Goal: Leave review/rating: Leave review/rating

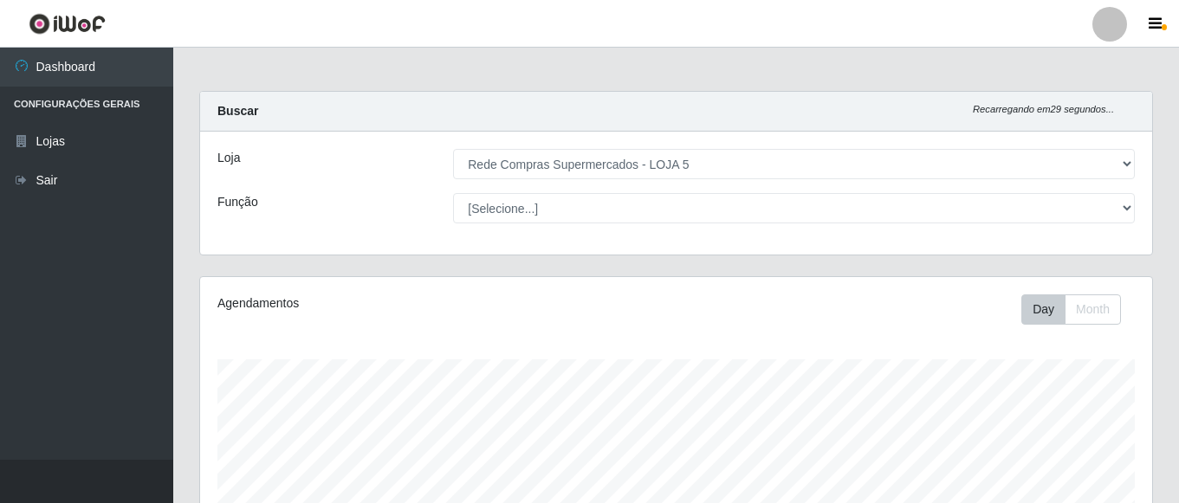
select select "397"
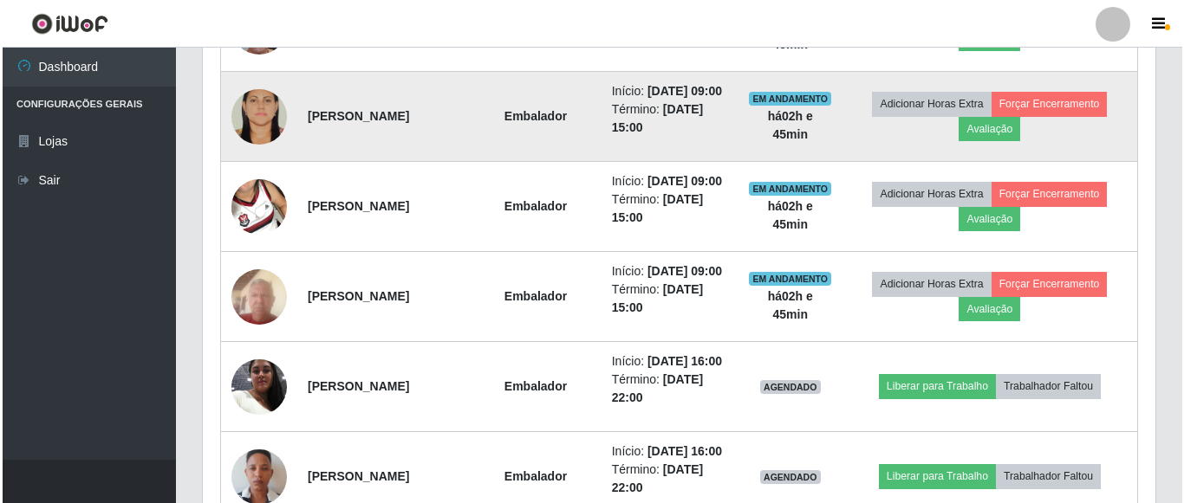
scroll to position [989, 0]
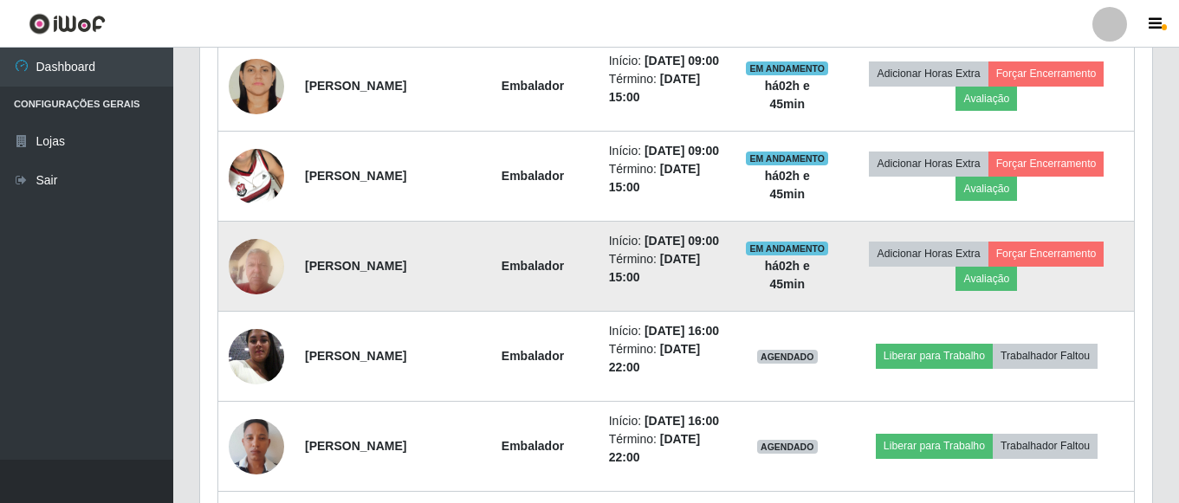
click at [249, 303] on img at bounding box center [256, 267] width 55 height 74
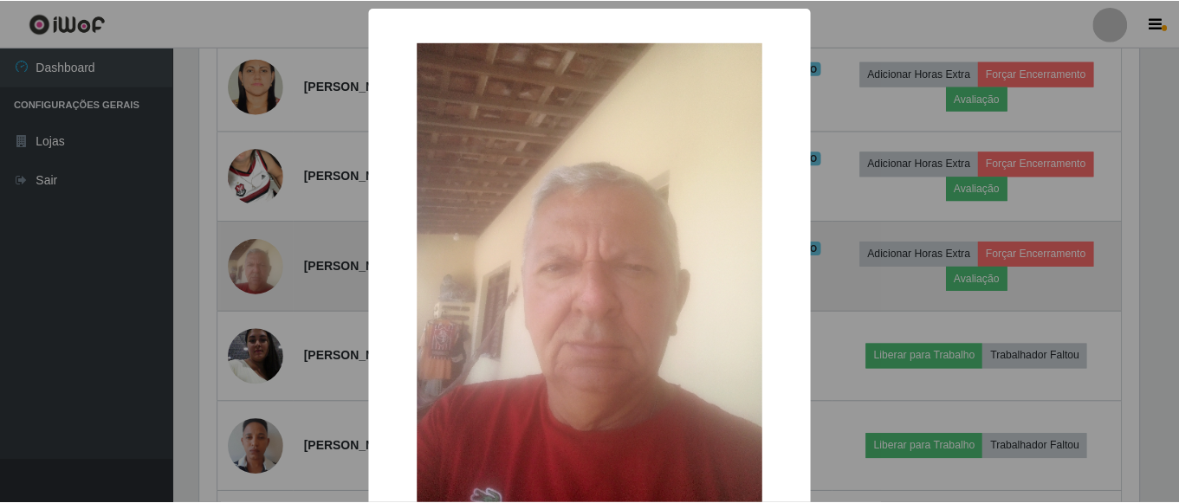
scroll to position [360, 944]
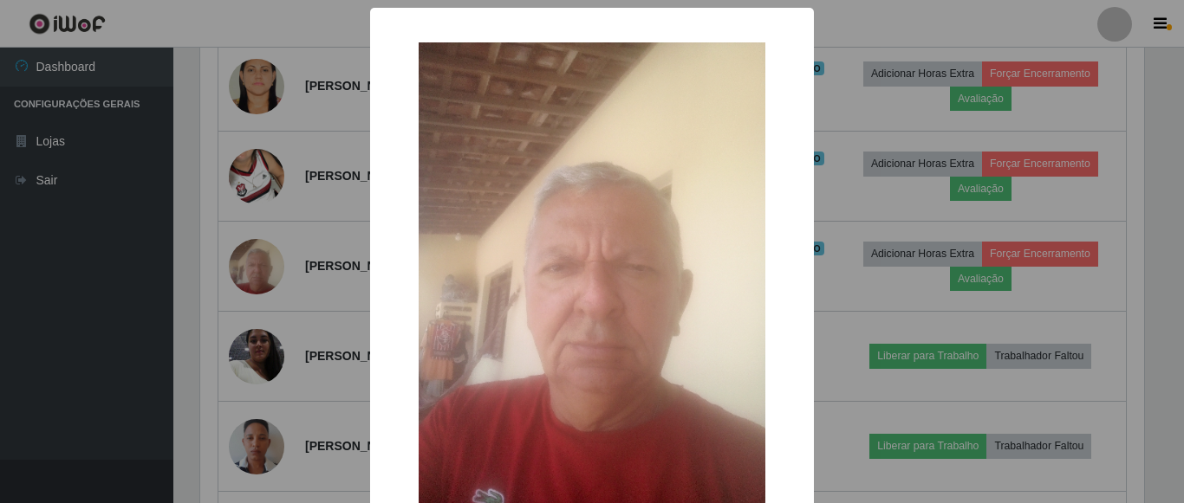
click at [248, 371] on div "× OK Cancel" at bounding box center [592, 251] width 1184 height 503
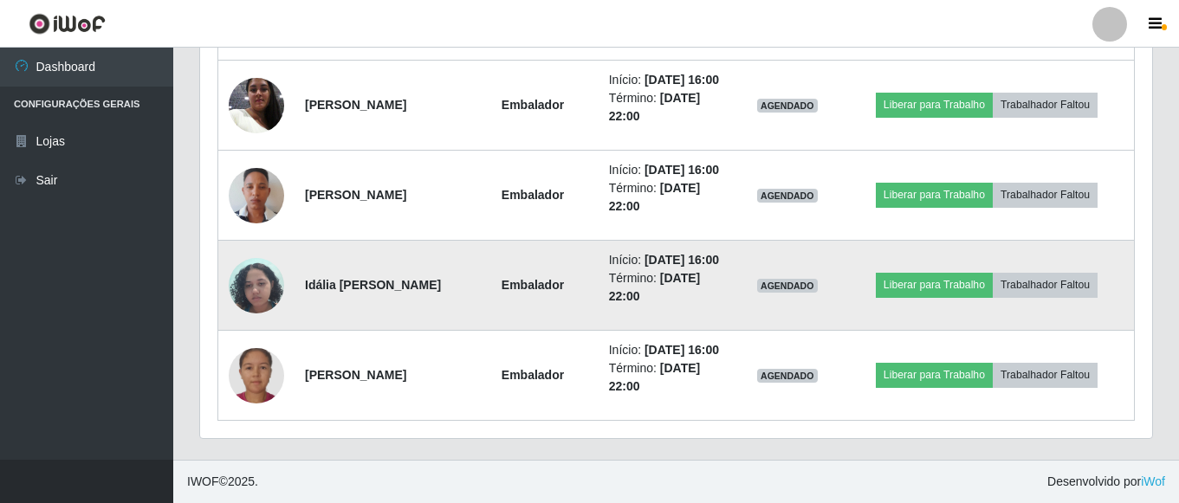
scroll to position [1422, 0]
click at [260, 255] on img at bounding box center [256, 286] width 55 height 74
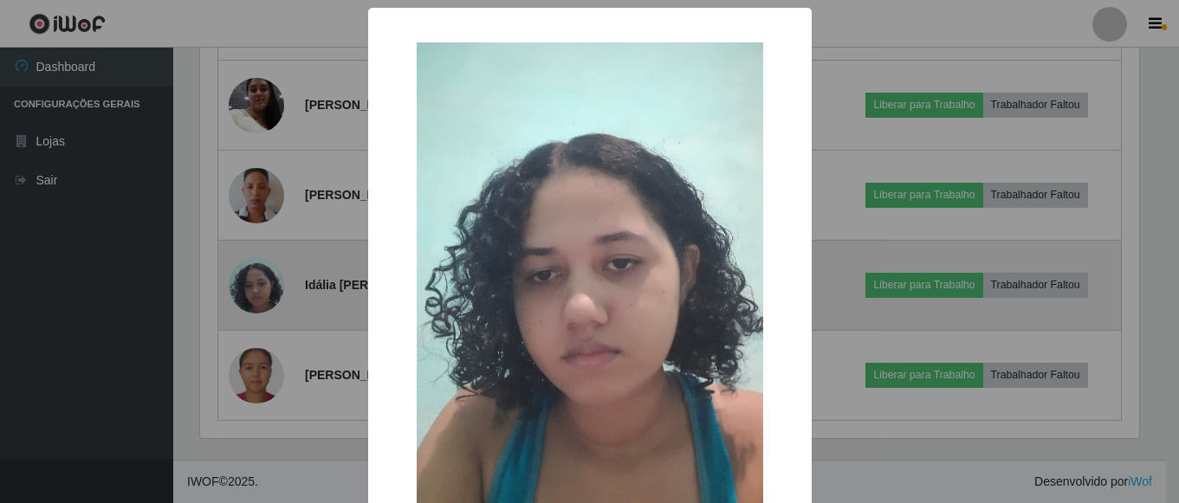
scroll to position [360, 944]
click at [260, 255] on div "× OK Cancel" at bounding box center [592, 251] width 1184 height 503
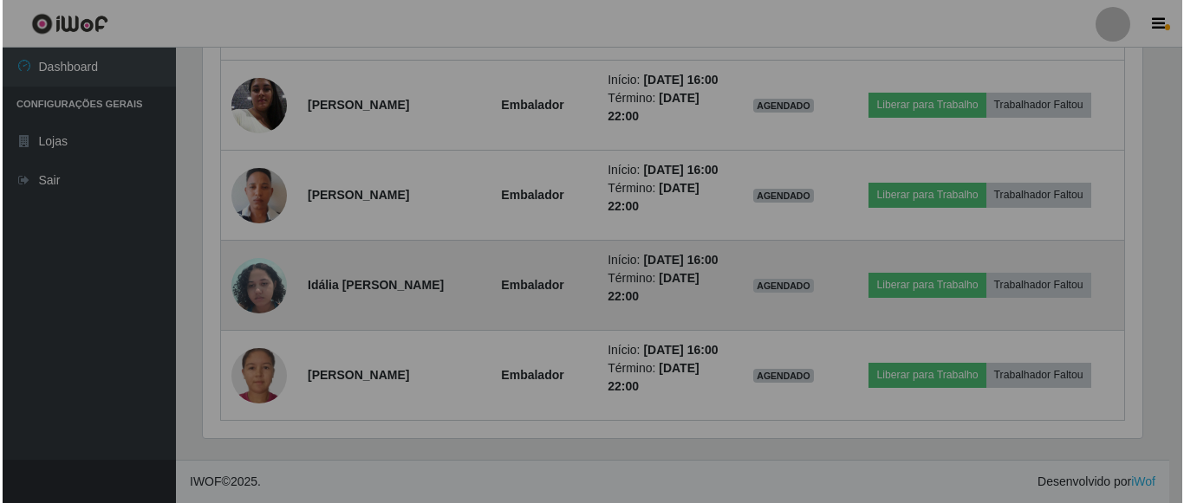
scroll to position [360, 952]
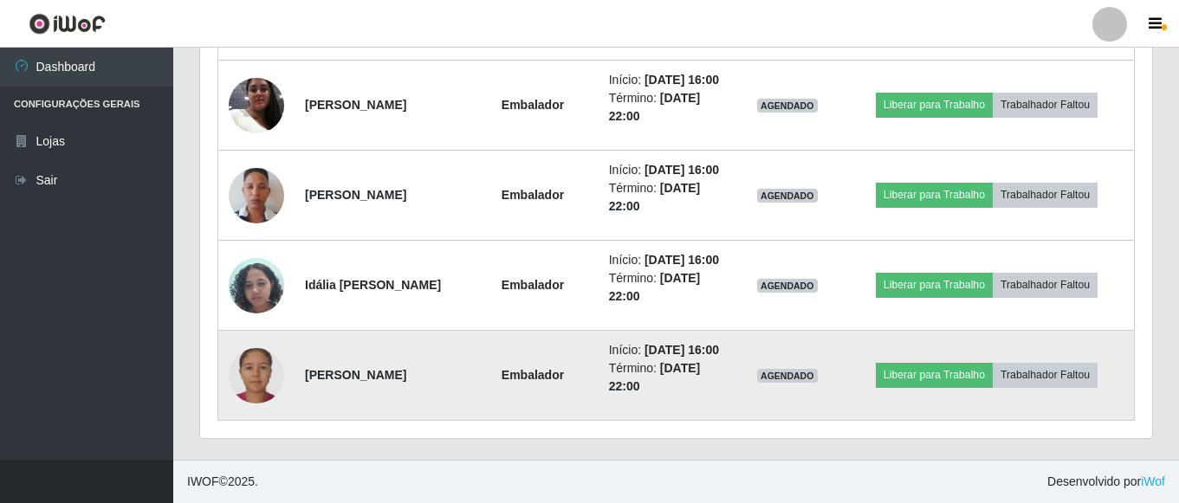
click at [263, 361] on img at bounding box center [256, 375] width 55 height 55
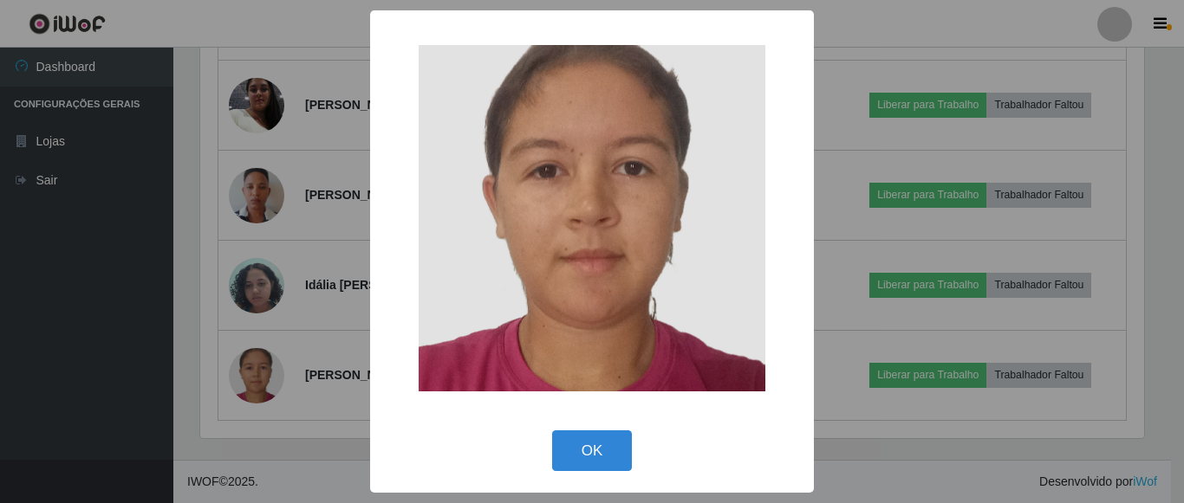
click at [310, 379] on div "× OK Cancel" at bounding box center [592, 251] width 1184 height 503
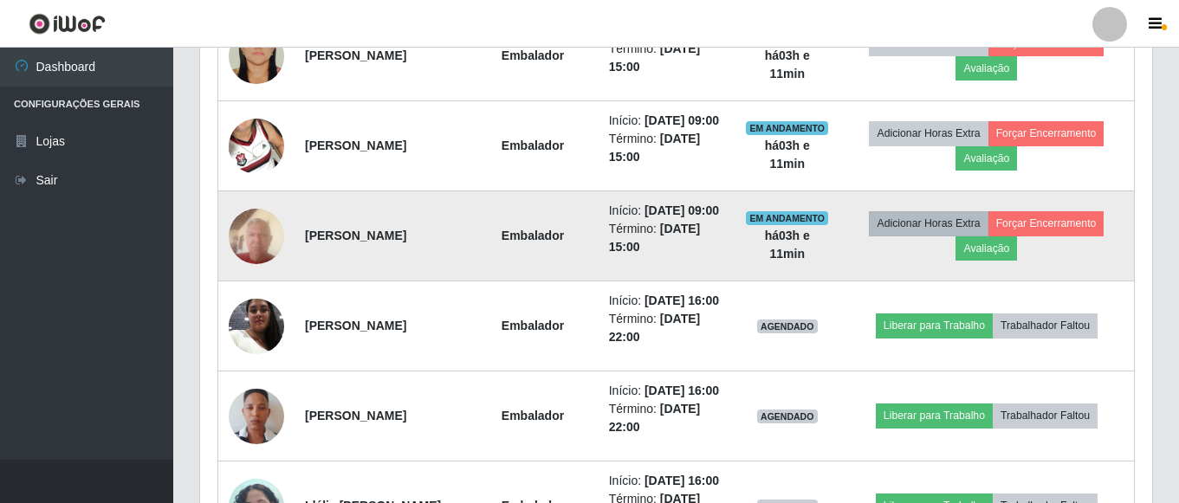
scroll to position [989, 0]
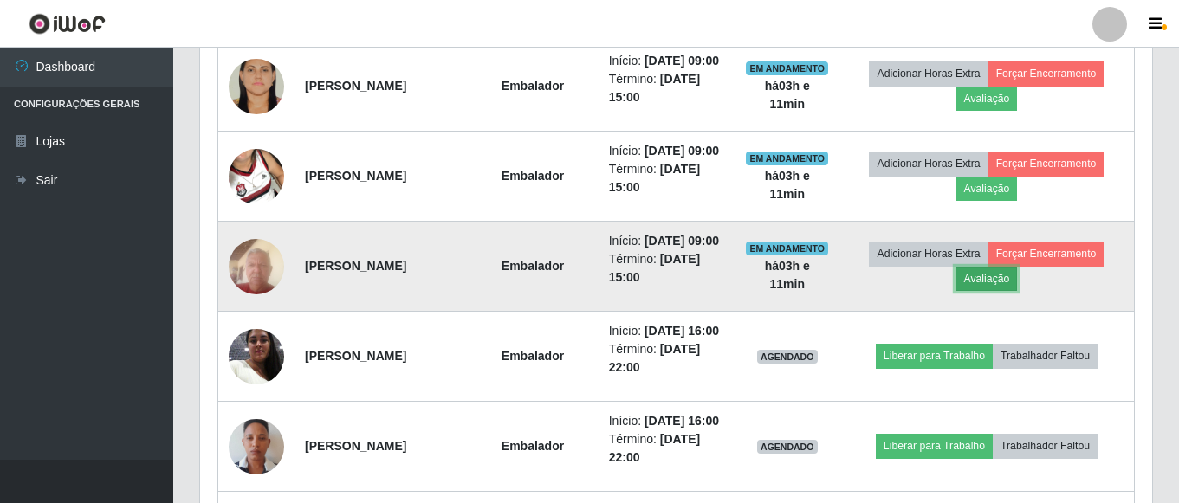
click at [1011, 291] on button "Avaliação" at bounding box center [987, 279] width 62 height 24
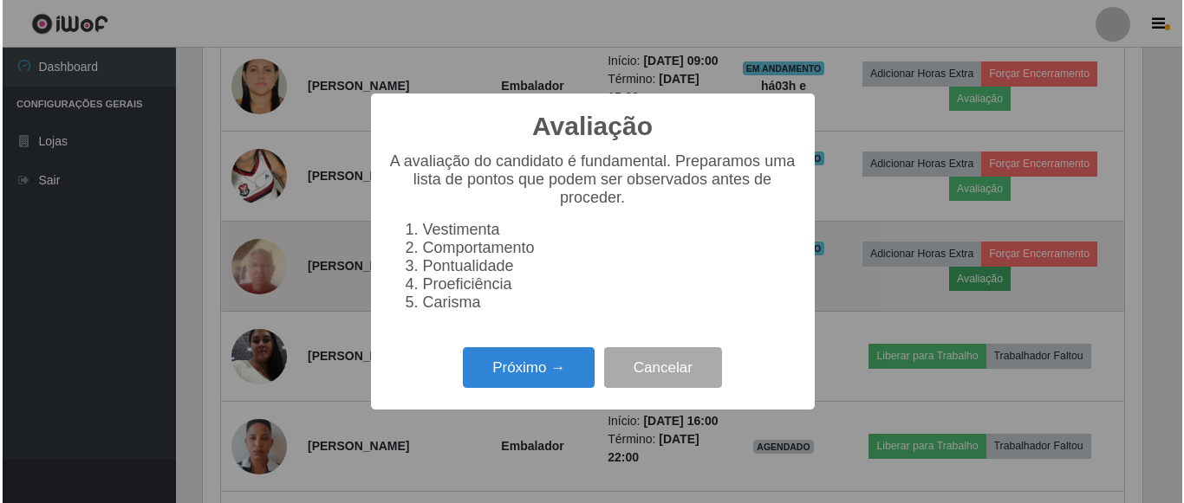
scroll to position [360, 944]
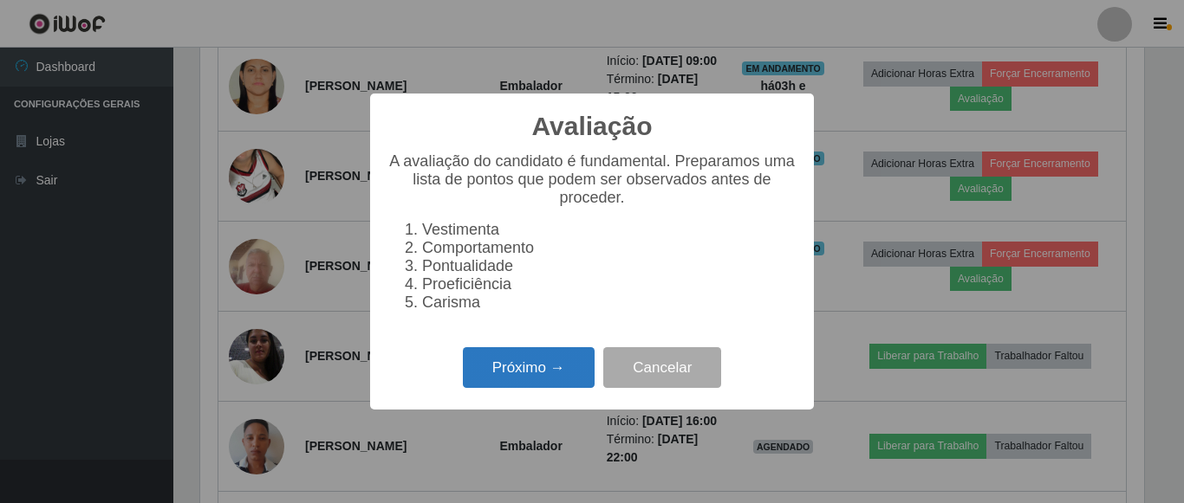
click at [568, 361] on button "Próximo →" at bounding box center [529, 368] width 132 height 41
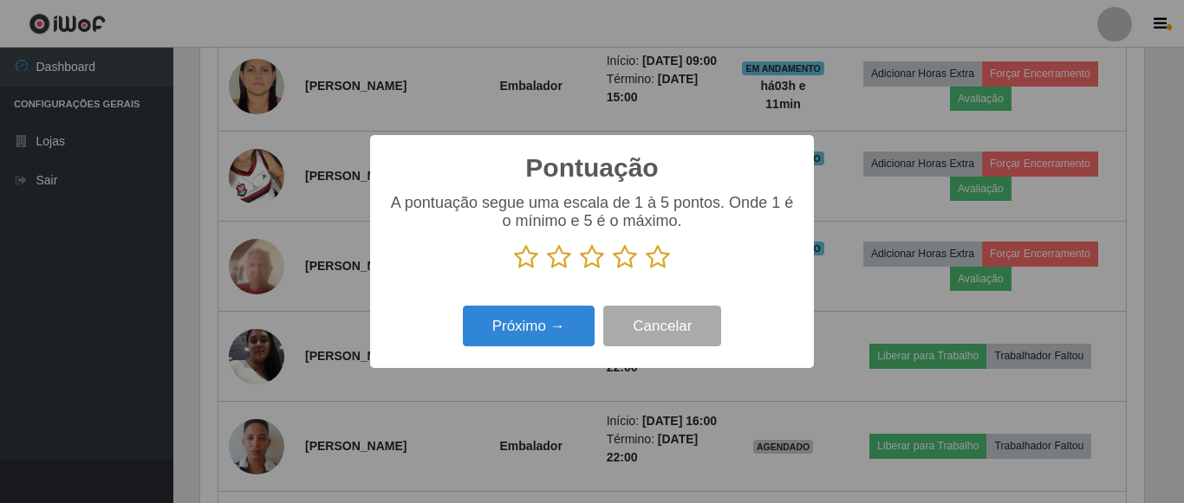
scroll to position [866235, 865651]
drag, startPoint x: 661, startPoint y: 254, endPoint x: 559, endPoint y: 323, distance: 123.5
click at [661, 256] on icon at bounding box center [658, 257] width 24 height 26
click at [646, 270] on input "radio" at bounding box center [646, 270] width 0 height 0
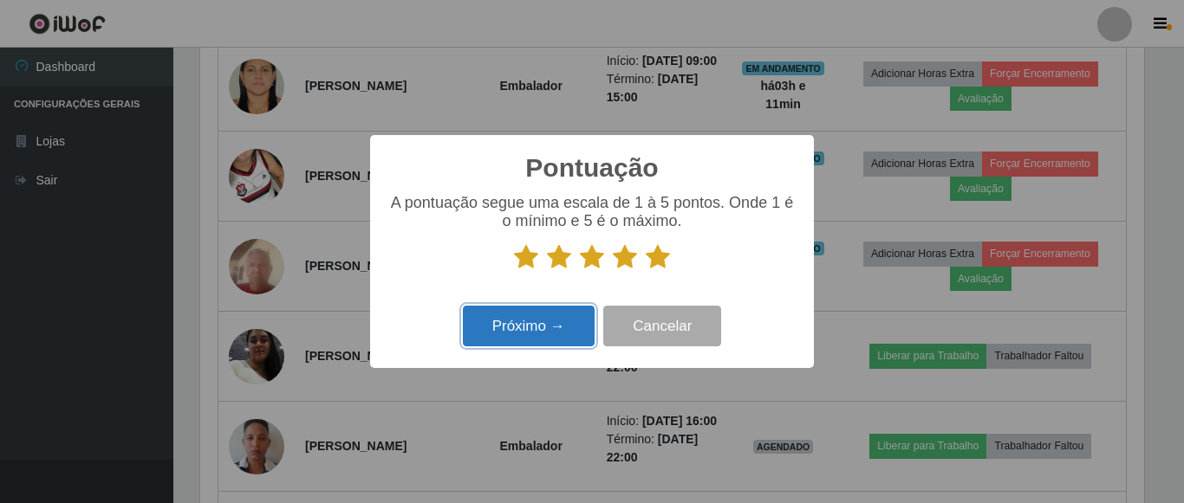
click at [545, 337] on button "Próximo →" at bounding box center [529, 326] width 132 height 41
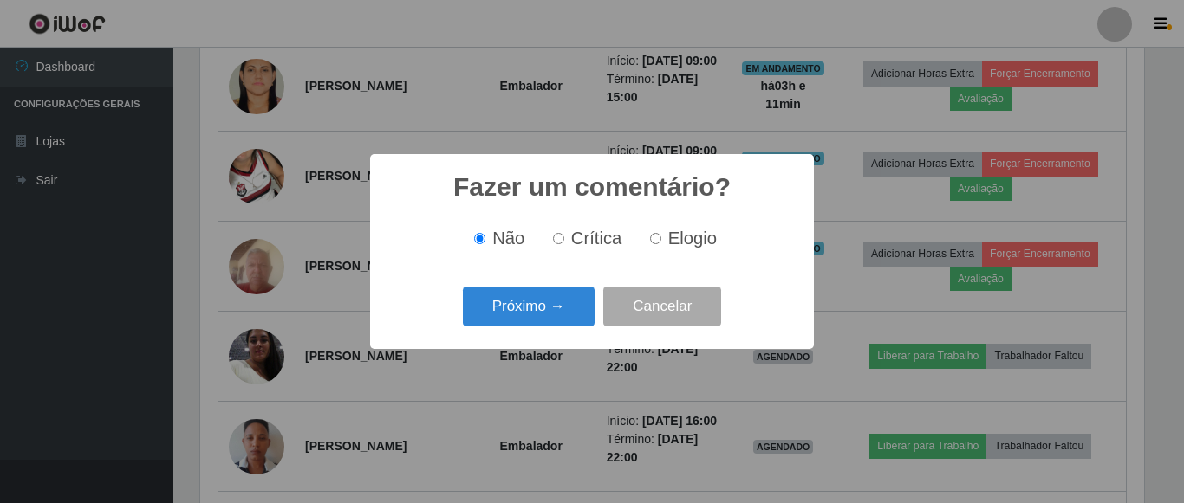
click at [543, 322] on button "Próximo →" at bounding box center [529, 307] width 132 height 41
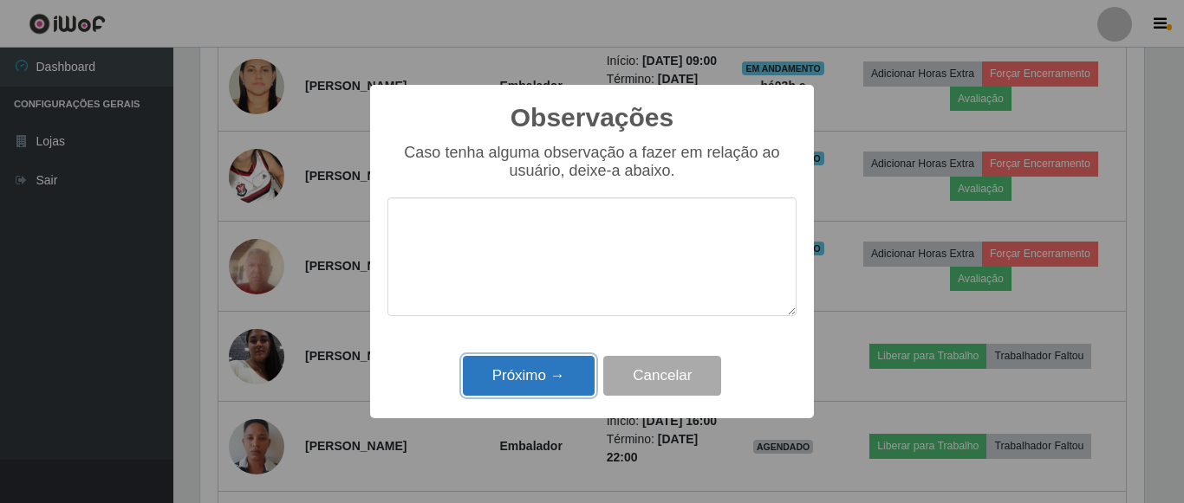
click at [534, 374] on button "Próximo →" at bounding box center [529, 376] width 132 height 41
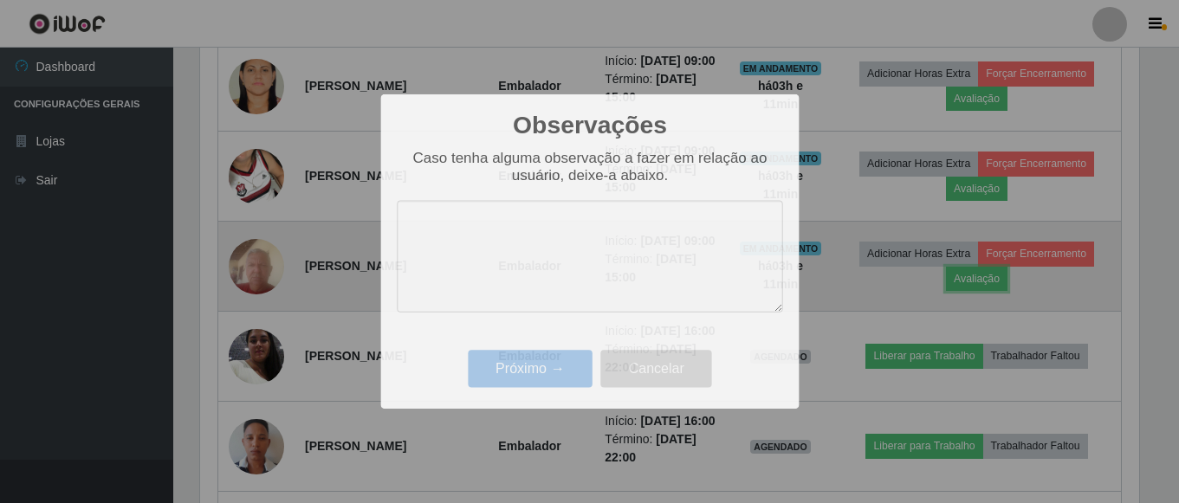
scroll to position [360, 952]
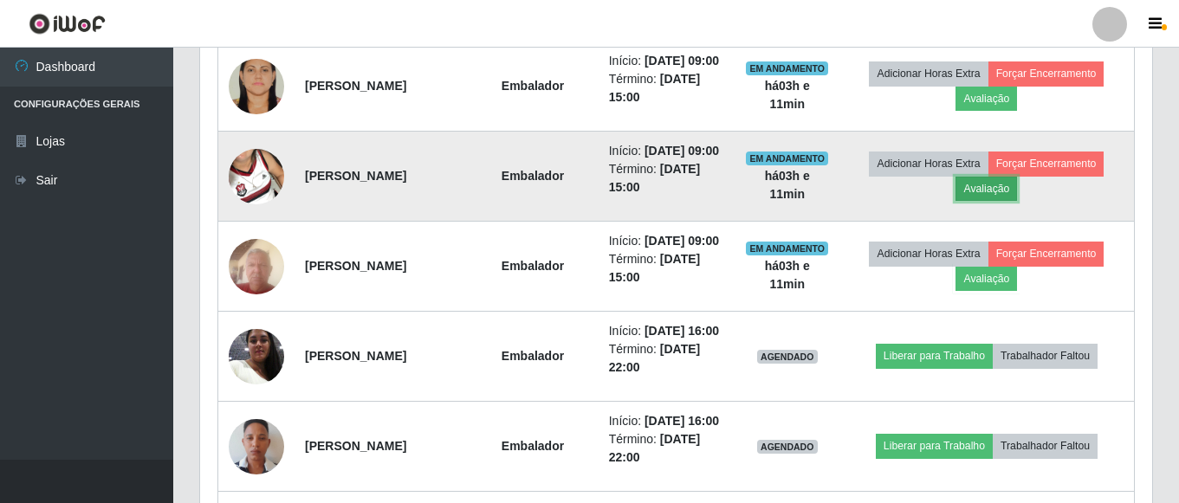
click at [979, 201] on button "Avaliação" at bounding box center [987, 189] width 62 height 24
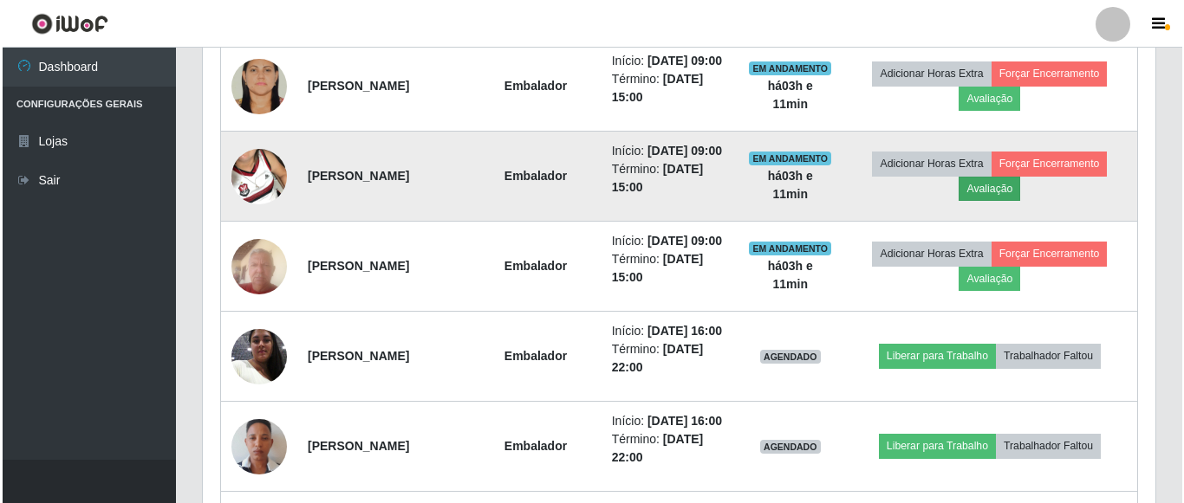
scroll to position [360, 944]
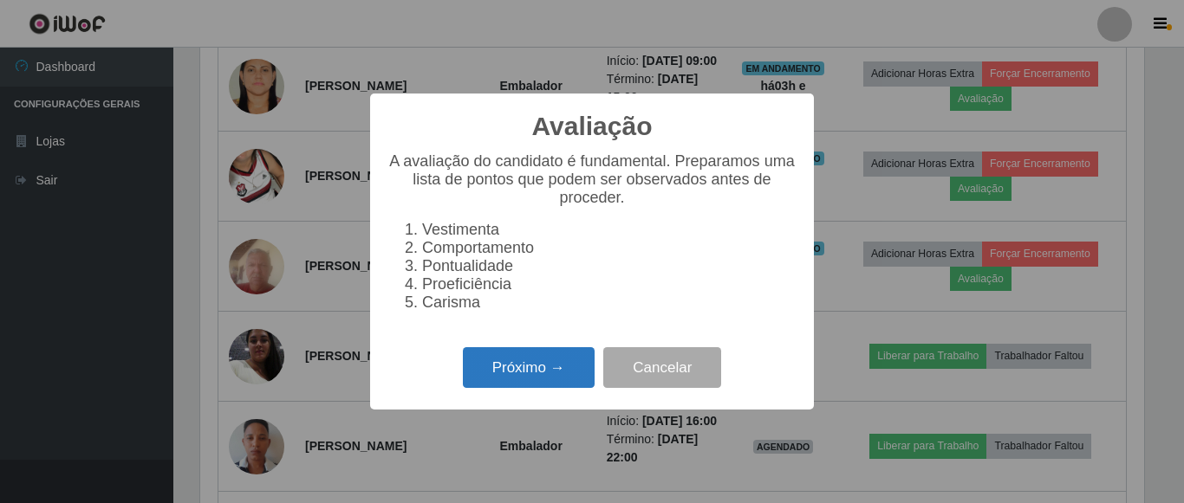
click at [585, 365] on button "Próximo →" at bounding box center [529, 368] width 132 height 41
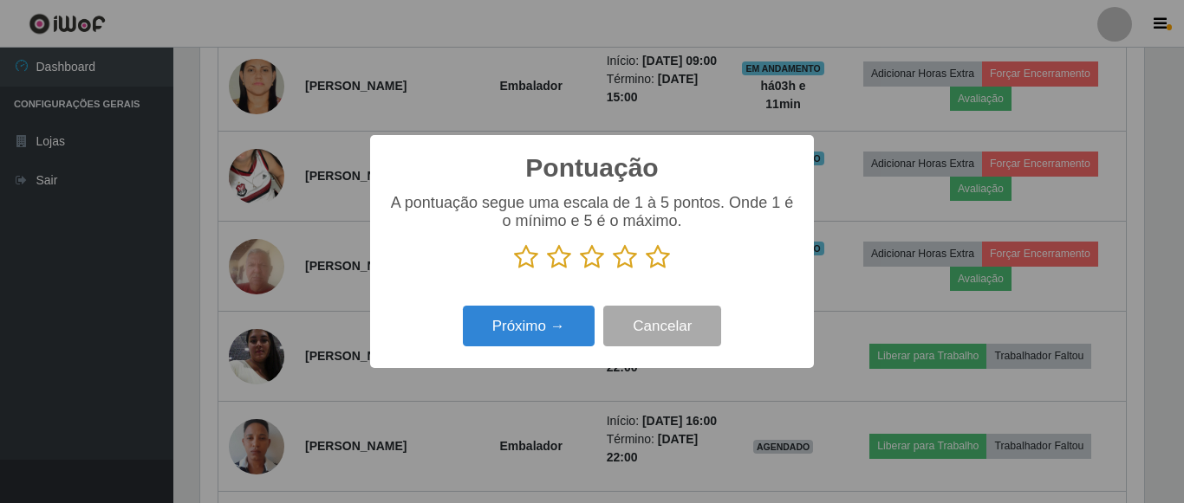
scroll to position [866235, 865651]
click at [651, 259] on icon at bounding box center [658, 257] width 24 height 26
click at [646, 270] on input "radio" at bounding box center [646, 270] width 0 height 0
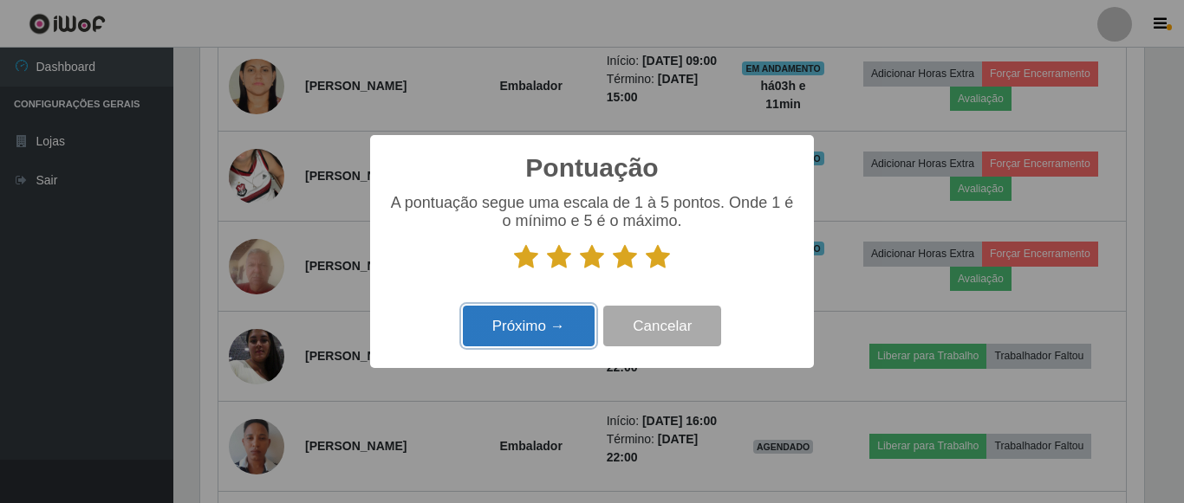
click at [563, 310] on button "Próximo →" at bounding box center [529, 326] width 132 height 41
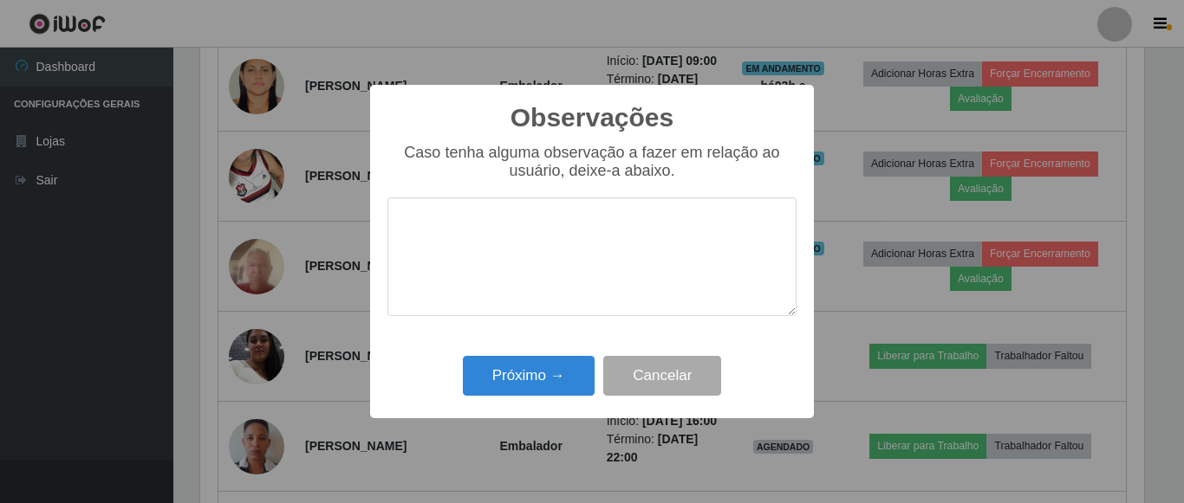
click at [519, 356] on div "Próximo → Cancelar" at bounding box center [591, 375] width 409 height 49
click at [519, 373] on button "Próximo →" at bounding box center [529, 376] width 132 height 41
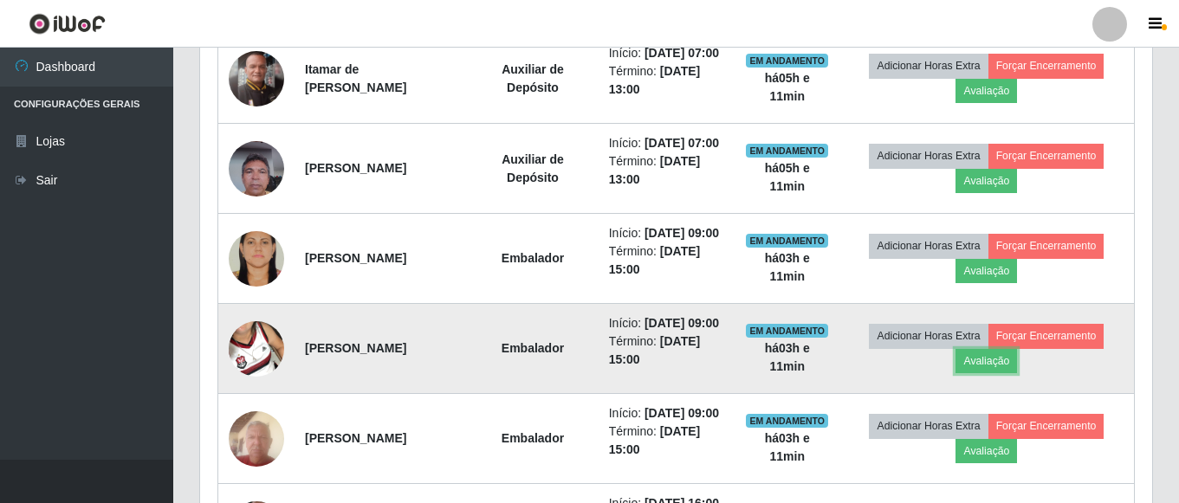
scroll to position [815, 0]
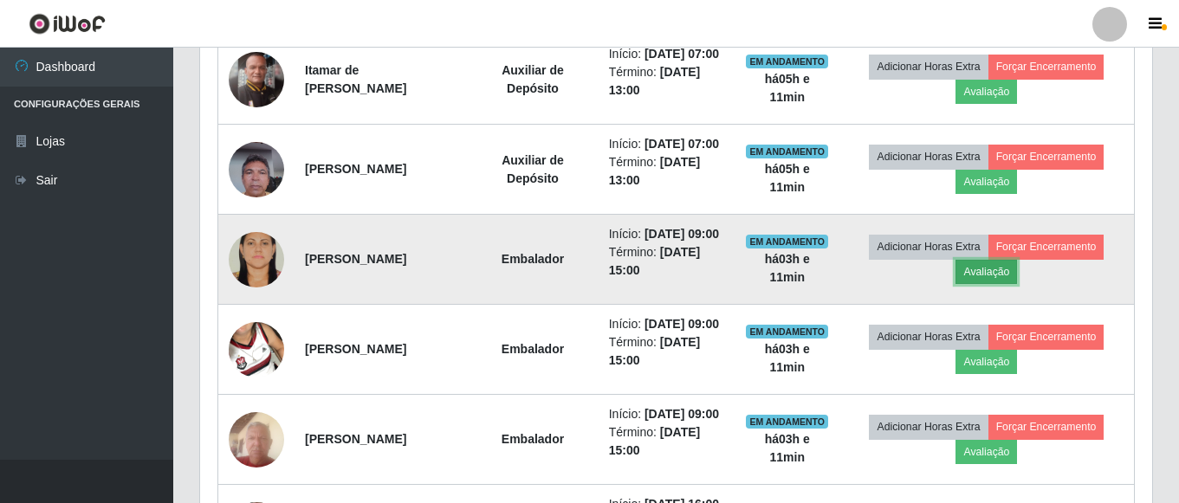
click at [988, 284] on button "Avaliação" at bounding box center [987, 272] width 62 height 24
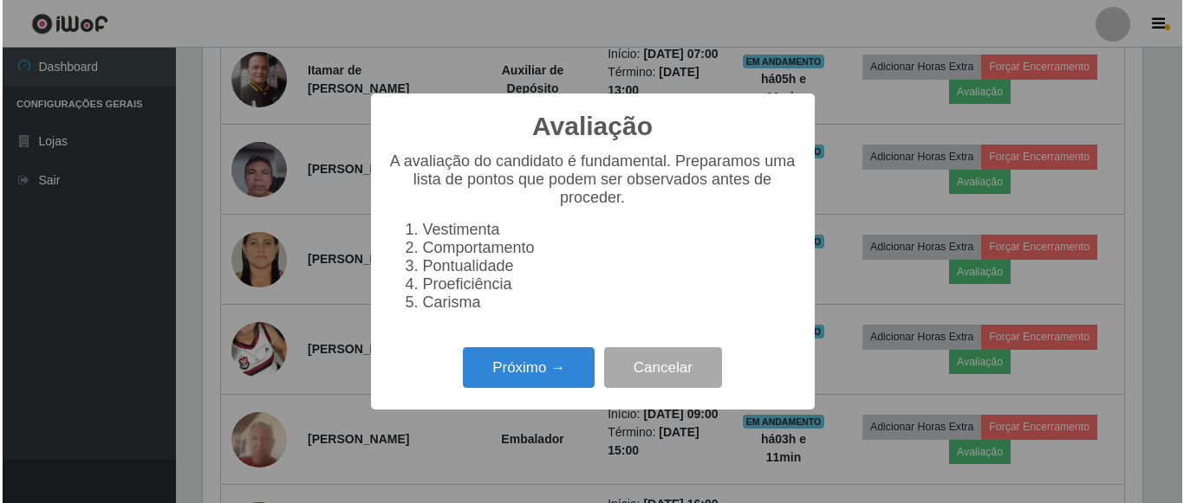
scroll to position [360, 944]
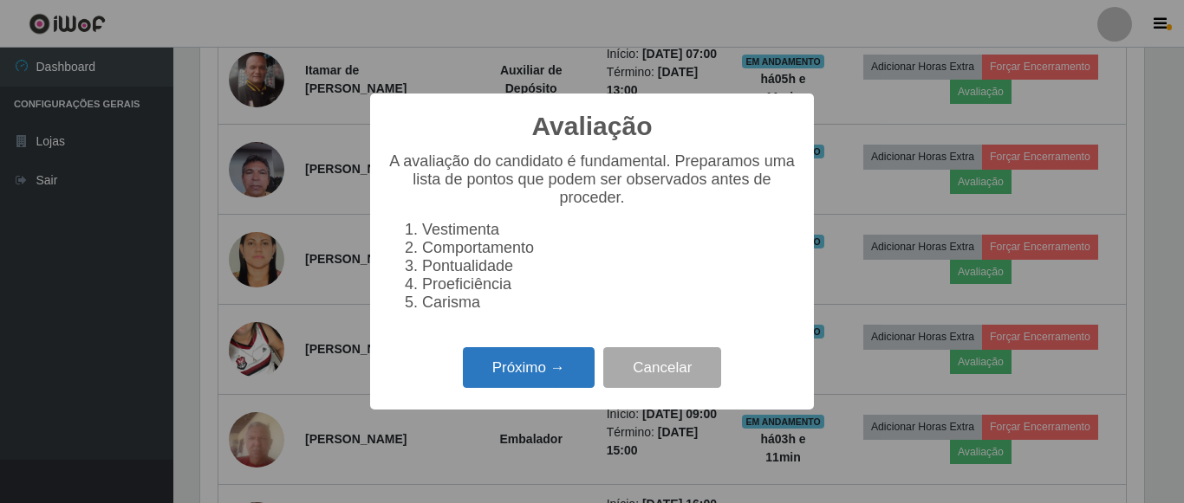
click at [547, 377] on button "Próximo →" at bounding box center [529, 368] width 132 height 41
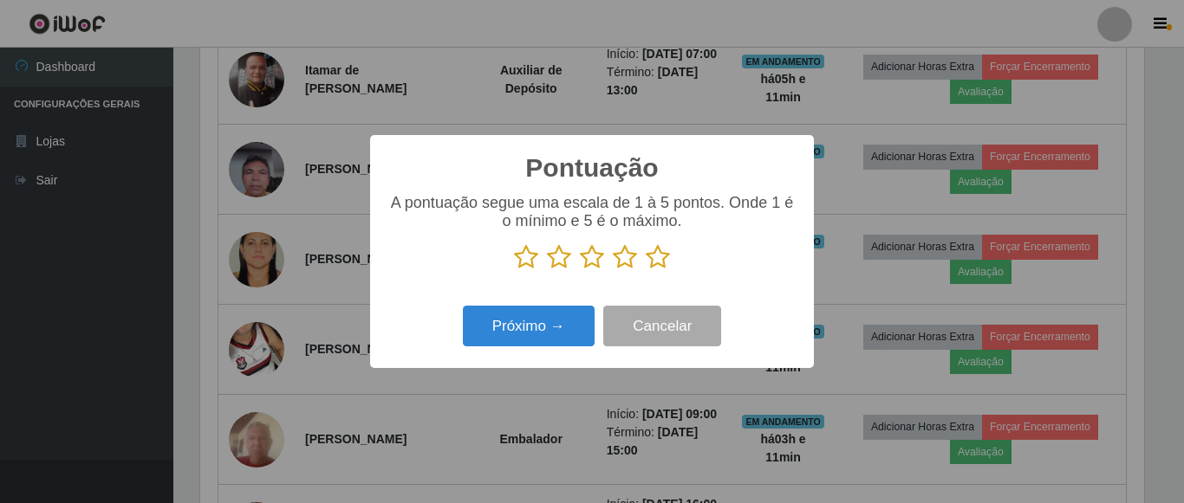
scroll to position [866235, 865651]
drag, startPoint x: 655, startPoint y: 261, endPoint x: 571, endPoint y: 300, distance: 92.7
click at [653, 261] on icon at bounding box center [658, 257] width 24 height 26
click at [646, 270] on input "radio" at bounding box center [646, 270] width 0 height 0
click at [563, 306] on div "Próximo → Cancelar" at bounding box center [591, 326] width 409 height 49
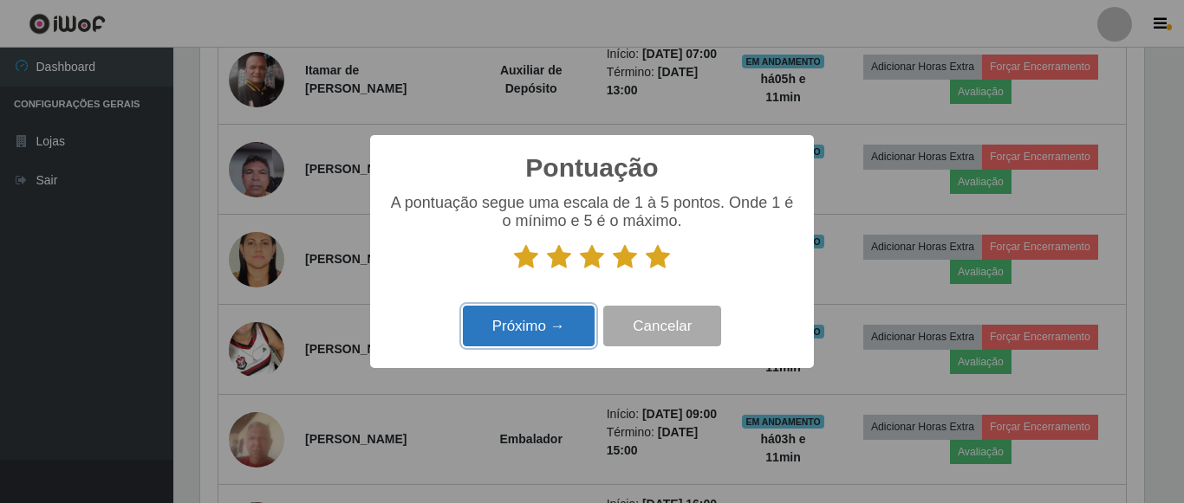
click at [563, 328] on button "Próximo →" at bounding box center [529, 326] width 132 height 41
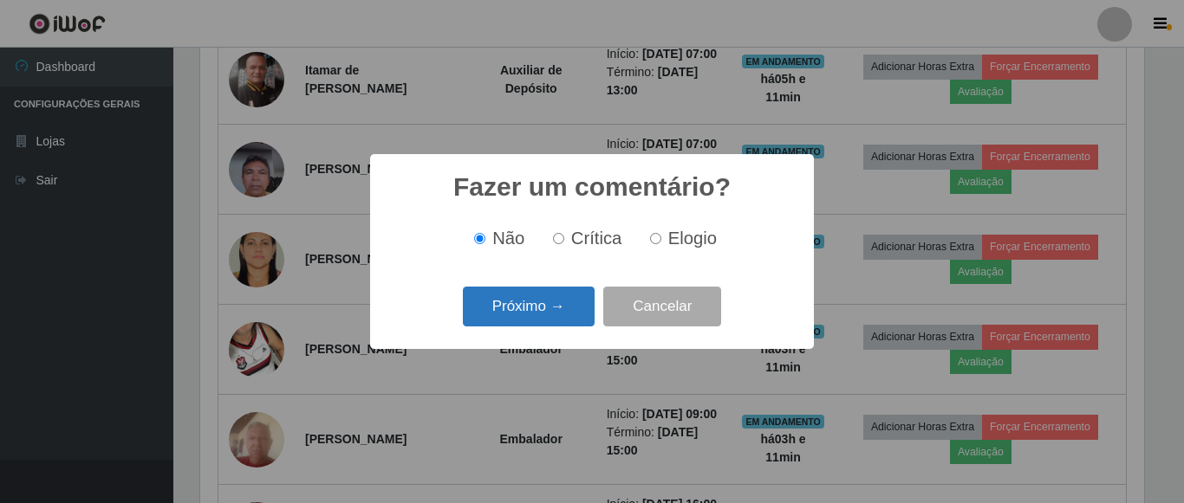
click at [563, 321] on button "Próximo →" at bounding box center [529, 307] width 132 height 41
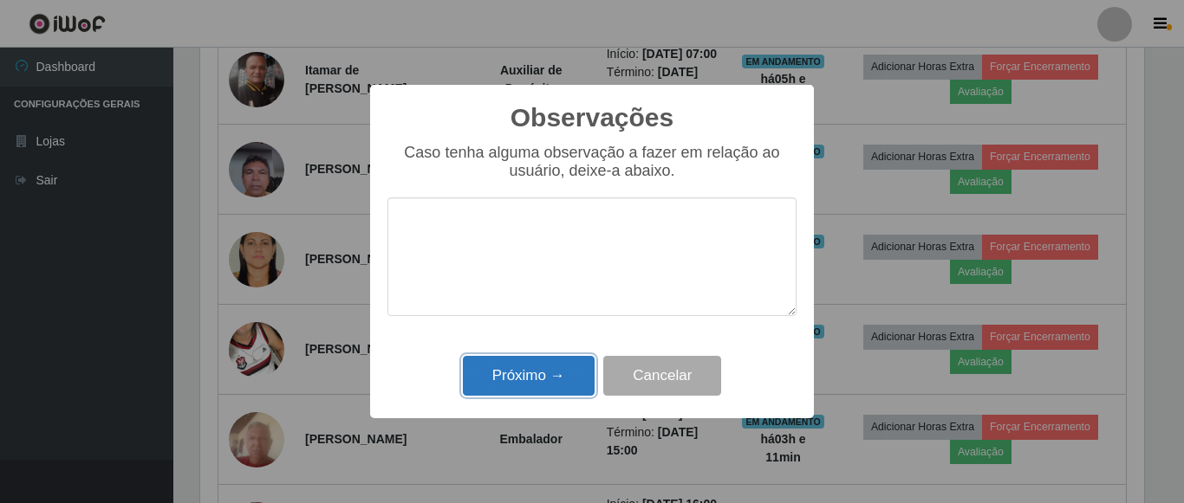
click at [544, 380] on button "Próximo →" at bounding box center [529, 376] width 132 height 41
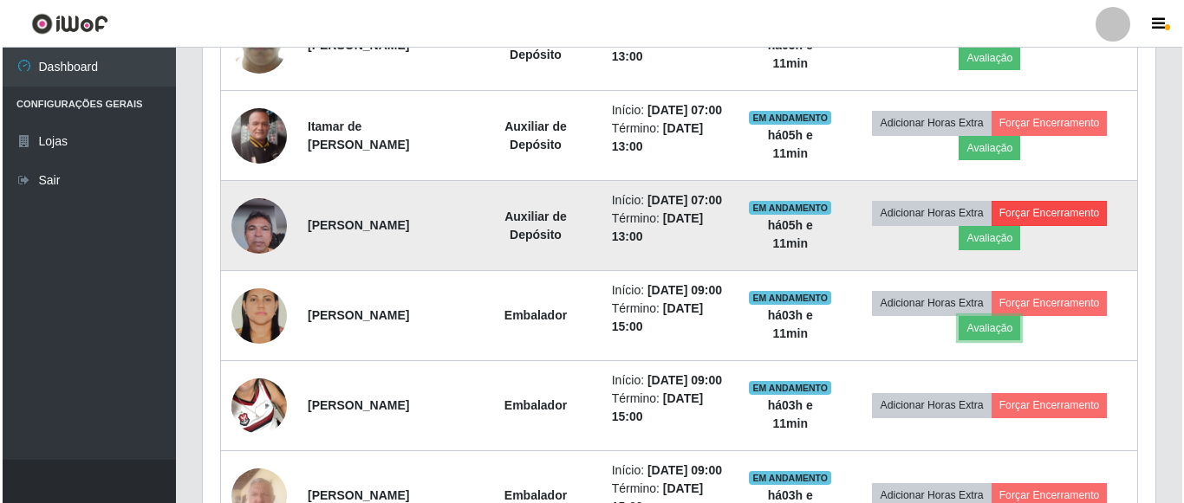
scroll to position [729, 0]
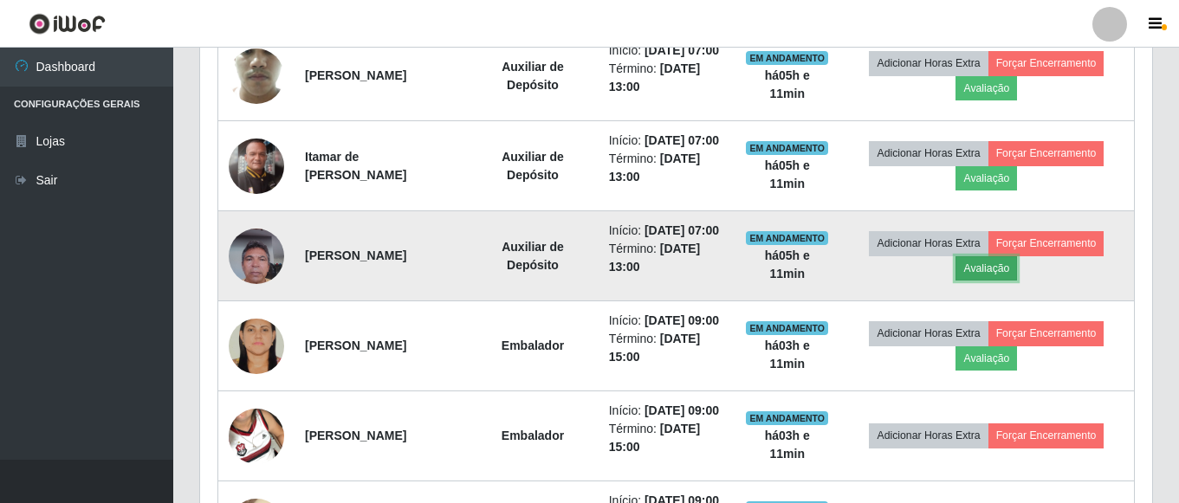
click at [1010, 281] on button "Avaliação" at bounding box center [987, 269] width 62 height 24
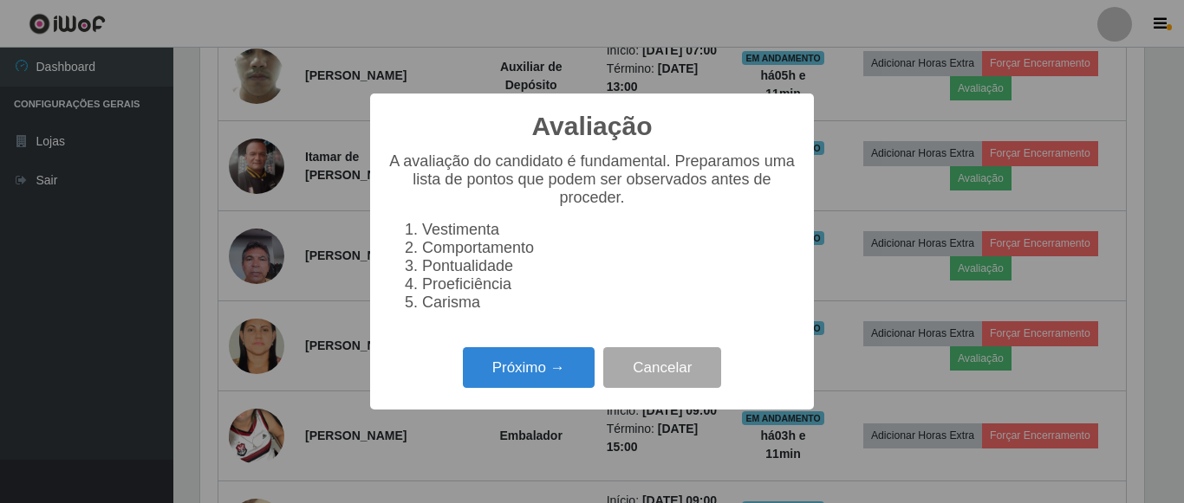
scroll to position [360, 944]
click at [559, 372] on button "Próximo →" at bounding box center [529, 368] width 132 height 41
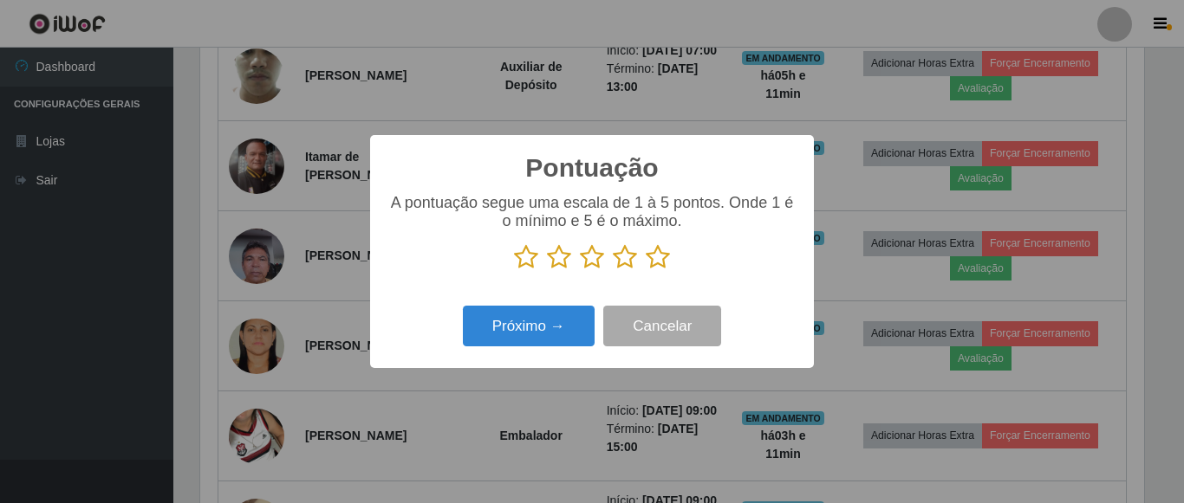
click at [644, 257] on p at bounding box center [591, 257] width 409 height 26
click at [667, 252] on icon at bounding box center [658, 257] width 24 height 26
click at [646, 270] on input "radio" at bounding box center [646, 270] width 0 height 0
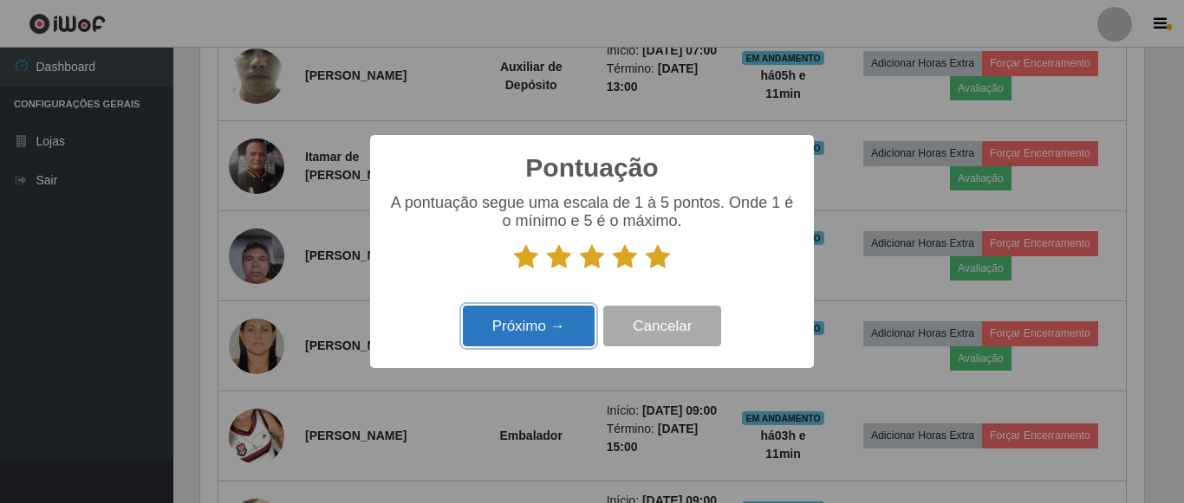
click at [555, 318] on button "Próximo →" at bounding box center [529, 326] width 132 height 41
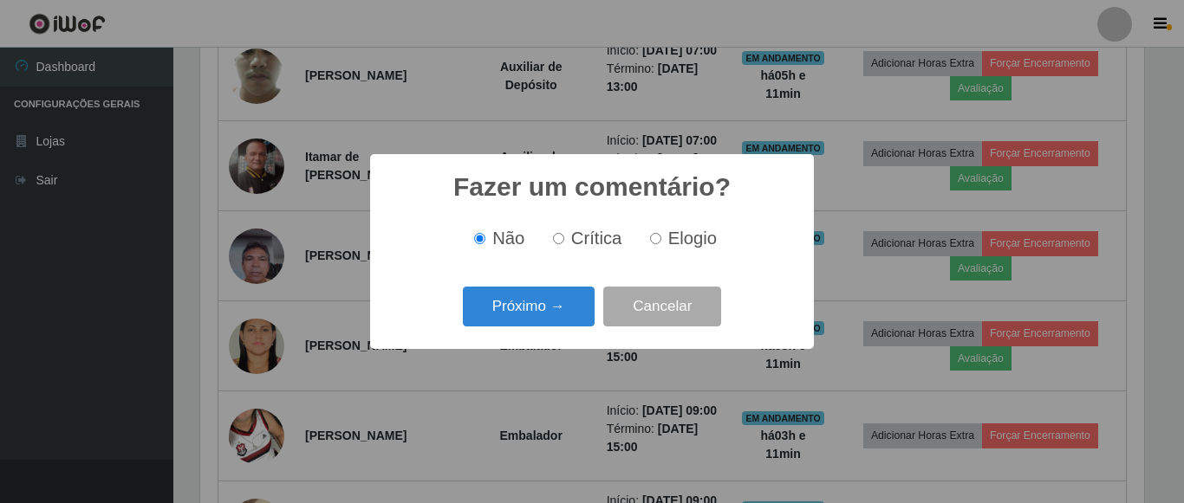
click at [549, 310] on button "Próximo →" at bounding box center [529, 307] width 132 height 41
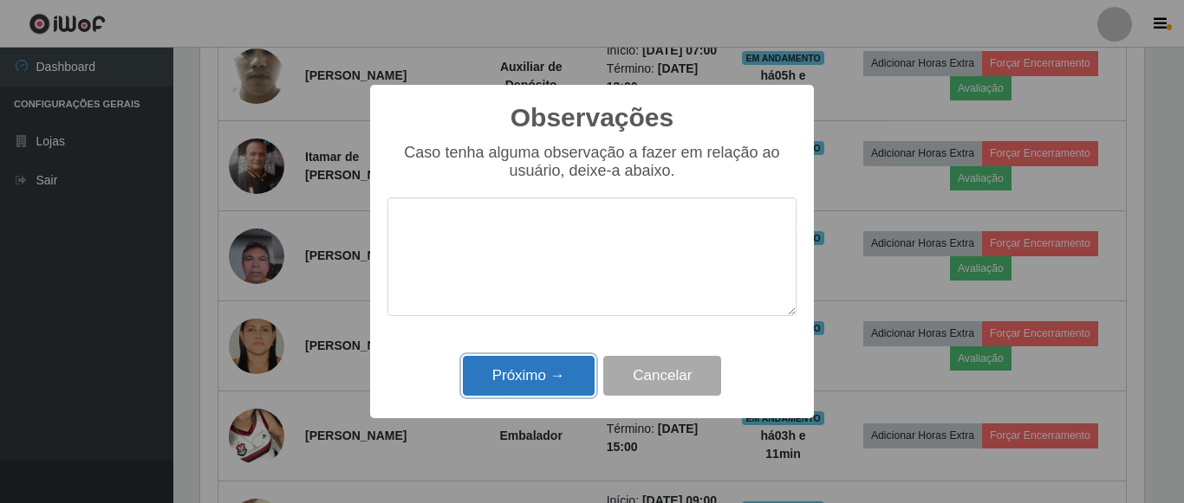
click at [535, 363] on button "Próximo →" at bounding box center [529, 376] width 132 height 41
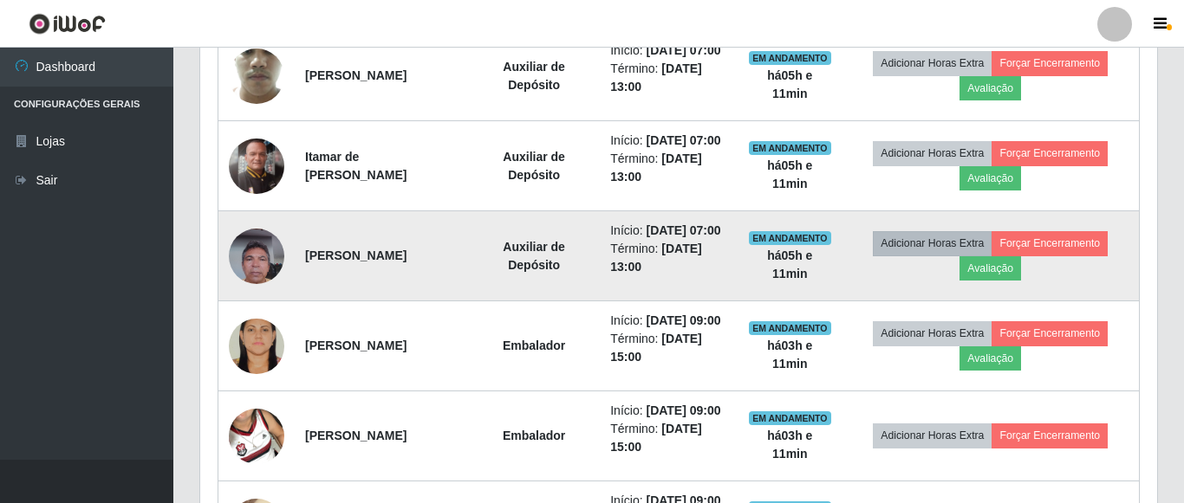
scroll to position [360, 952]
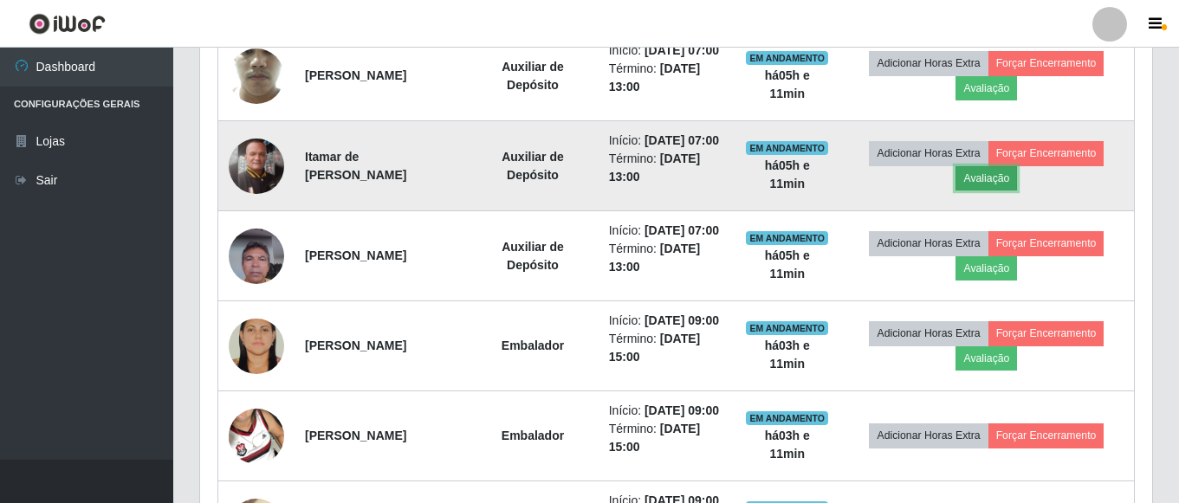
click at [1000, 191] on button "Avaliação" at bounding box center [987, 178] width 62 height 24
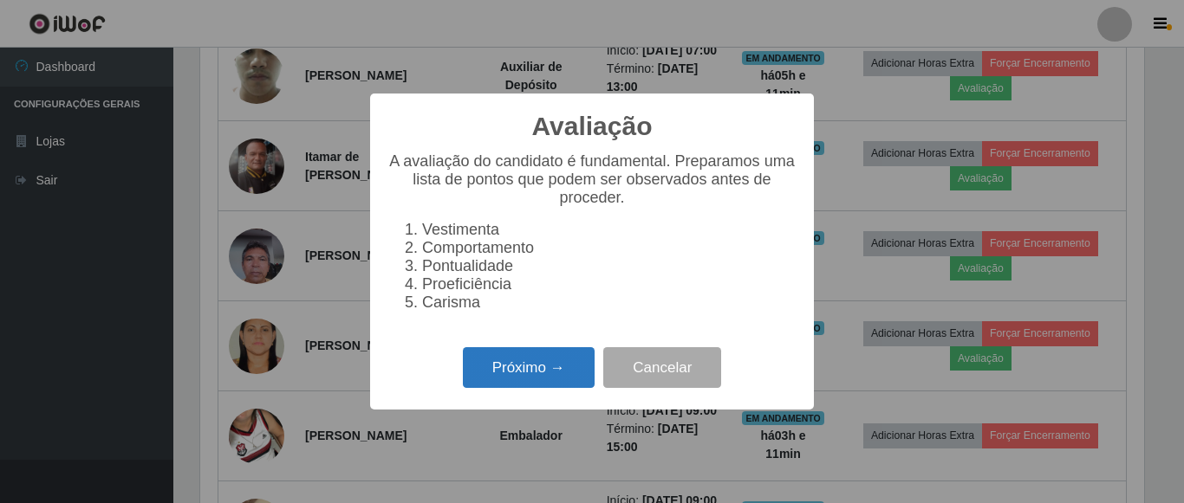
click at [547, 364] on button "Próximo →" at bounding box center [529, 368] width 132 height 41
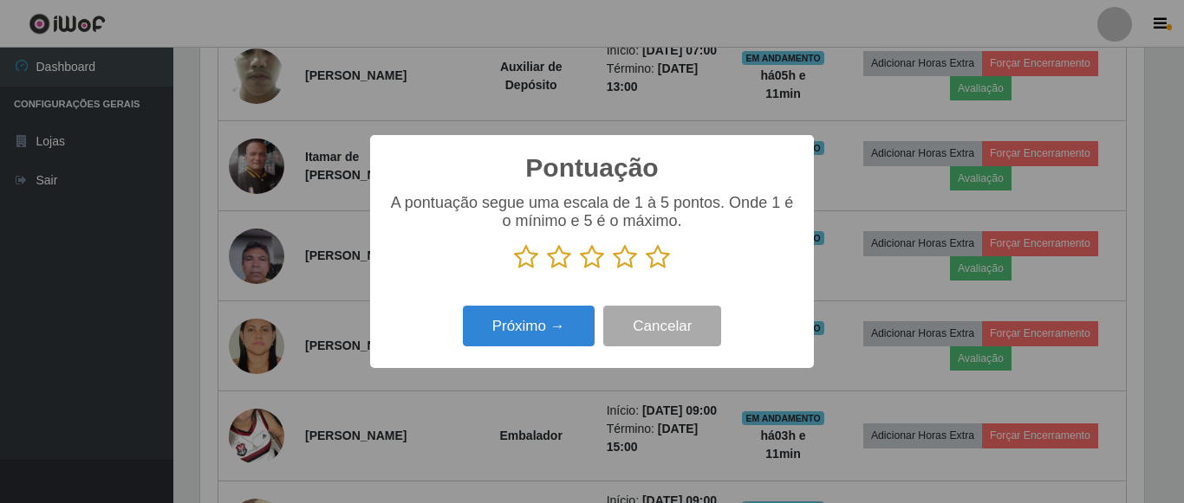
scroll to position [866235, 865651]
drag, startPoint x: 655, startPoint y: 257, endPoint x: 581, endPoint y: 305, distance: 88.9
click at [640, 264] on p at bounding box center [591, 257] width 409 height 26
click at [571, 314] on button "Próximo →" at bounding box center [529, 326] width 132 height 41
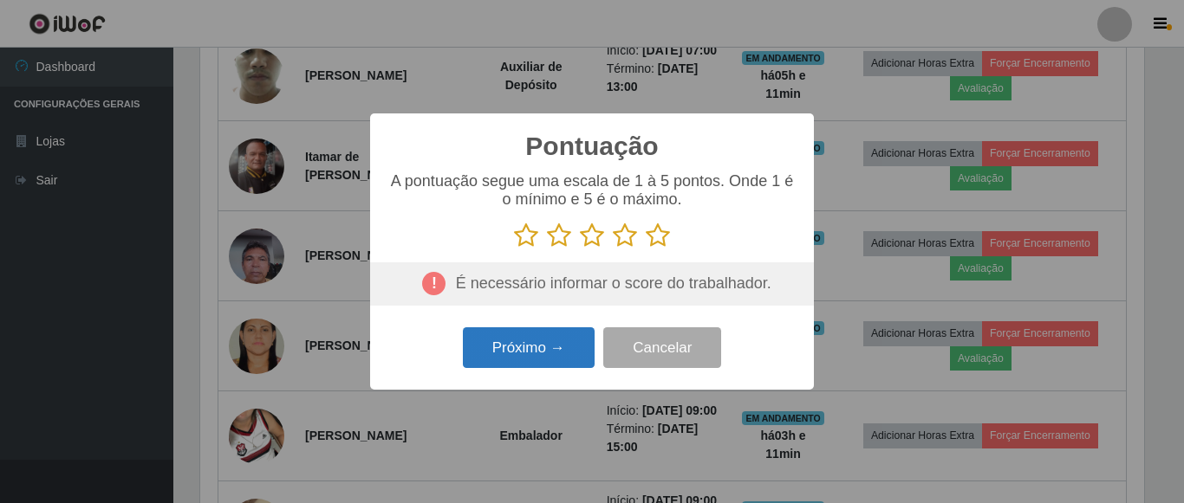
click at [571, 314] on div "Pontuação × A pontuação segue uma escala de 1 à 5 pontos. Onde 1 é o mínimo e 5…" at bounding box center [592, 252] width 444 height 276
click at [562, 352] on button "Próximo →" at bounding box center [529, 348] width 132 height 41
click at [654, 241] on icon at bounding box center [658, 236] width 24 height 26
click at [646, 249] on input "radio" at bounding box center [646, 249] width 0 height 0
click at [555, 319] on div "Pontuação × A pontuação segue uma escala de 1 à 5 pontos. Onde 1 é o mínimo e 5…" at bounding box center [592, 252] width 444 height 276
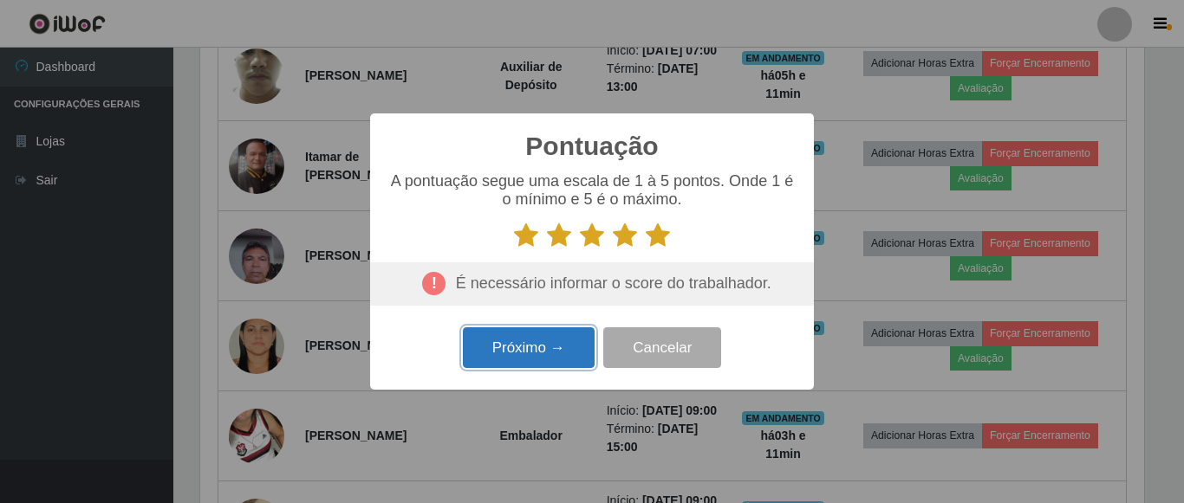
click at [550, 341] on button "Próximo →" at bounding box center [529, 348] width 132 height 41
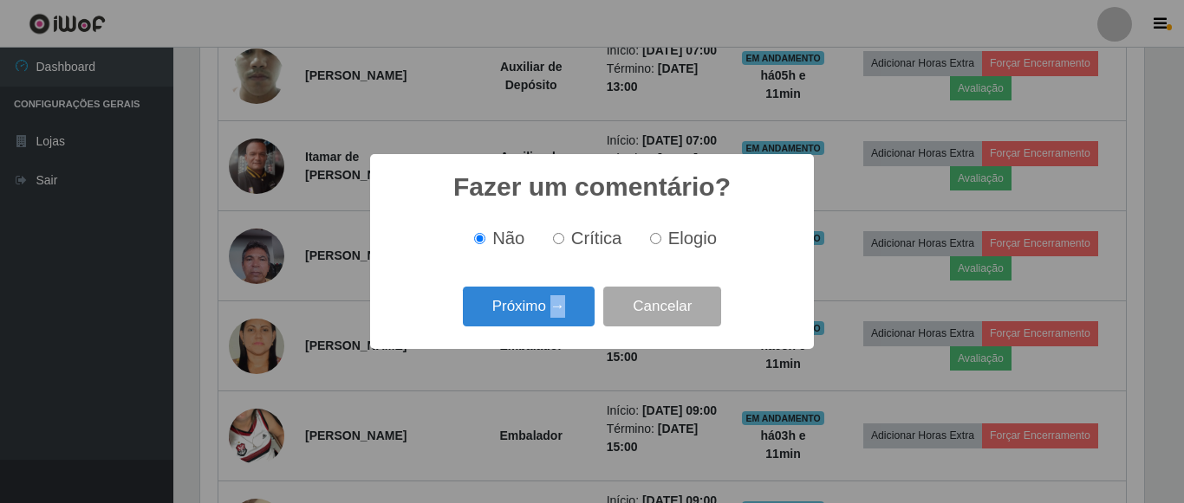
click at [550, 341] on div "Fazer um comentário? × Não Crítica Elogio Próximo → Cancelar" at bounding box center [592, 251] width 444 height 194
click at [548, 309] on button "Próximo →" at bounding box center [529, 307] width 132 height 41
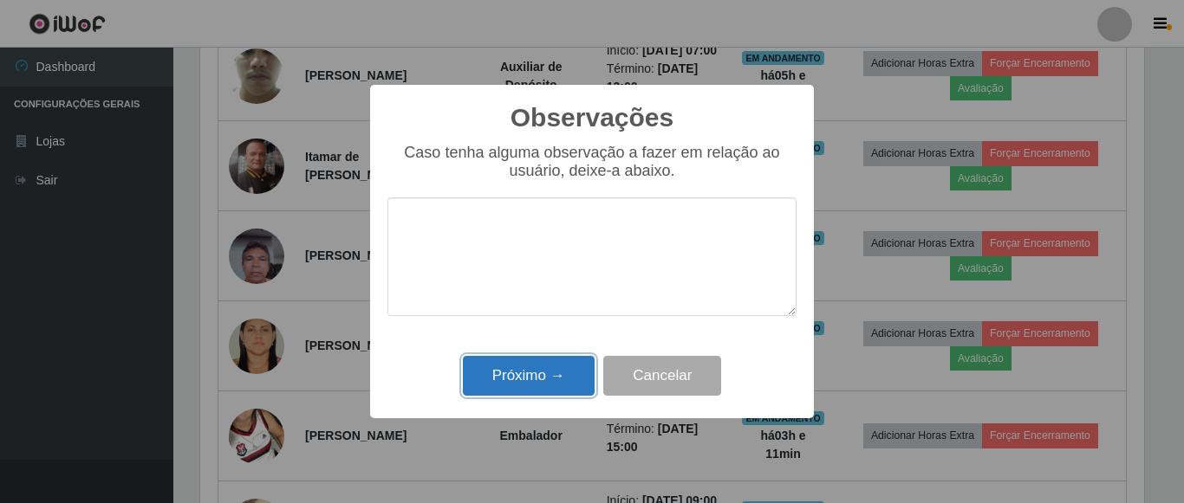
drag, startPoint x: 510, startPoint y: 382, endPoint x: 575, endPoint y: 361, distance: 68.2
click at [518, 382] on button "Próximo →" at bounding box center [529, 376] width 132 height 41
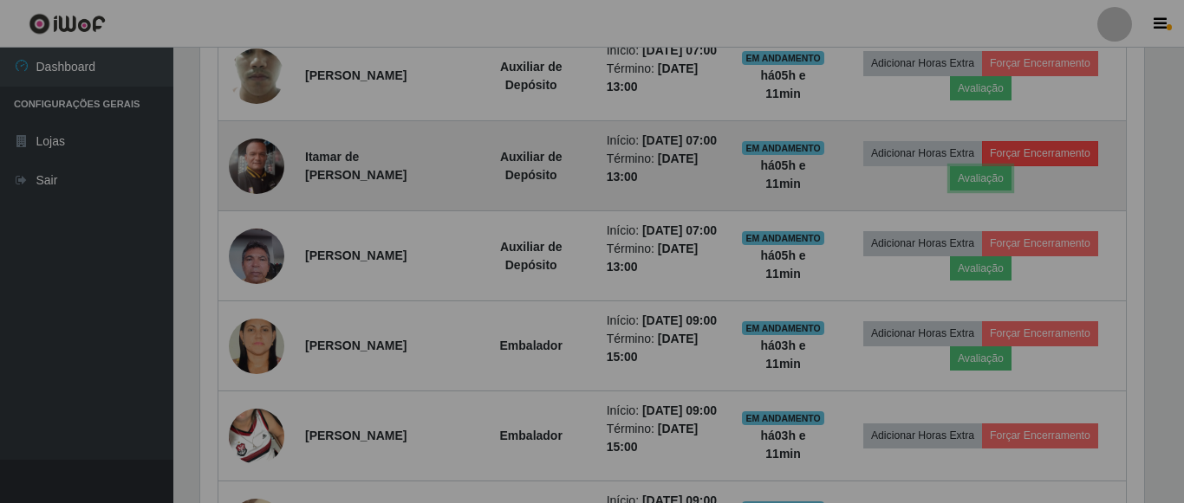
scroll to position [360, 952]
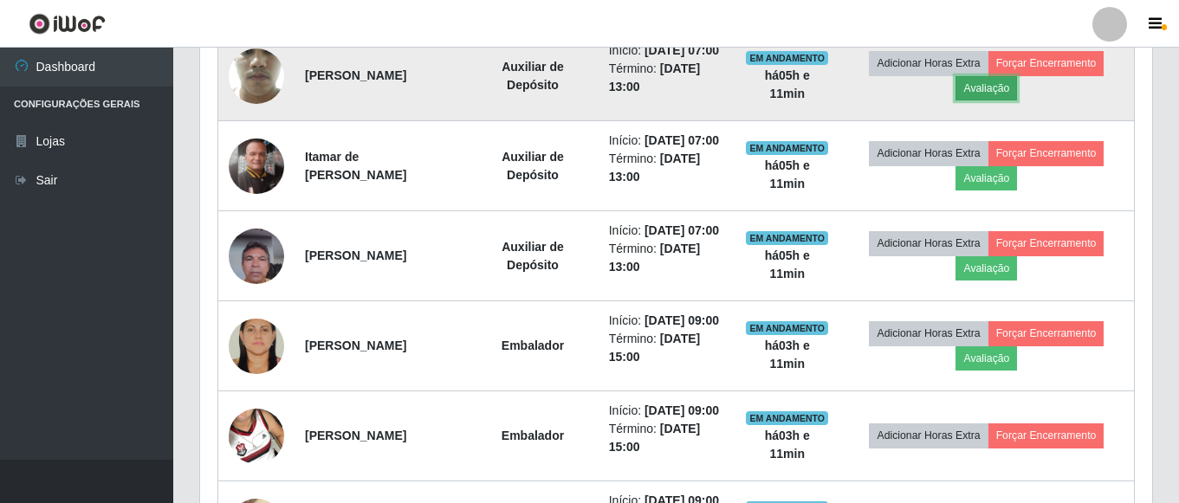
click at [980, 99] on button "Avaliação" at bounding box center [987, 88] width 62 height 24
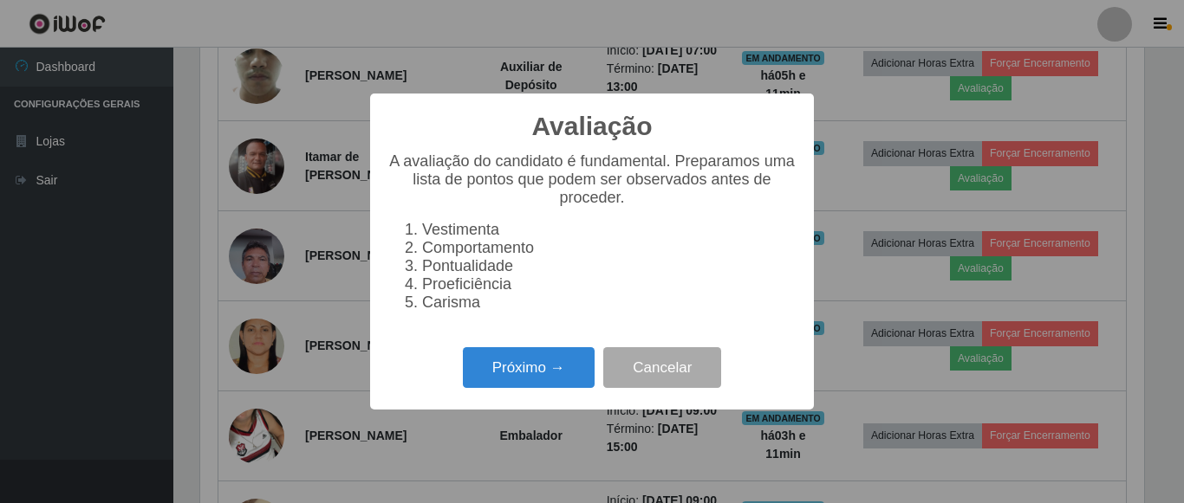
scroll to position [0, 0]
click at [562, 360] on button "Próximo →" at bounding box center [529, 368] width 132 height 41
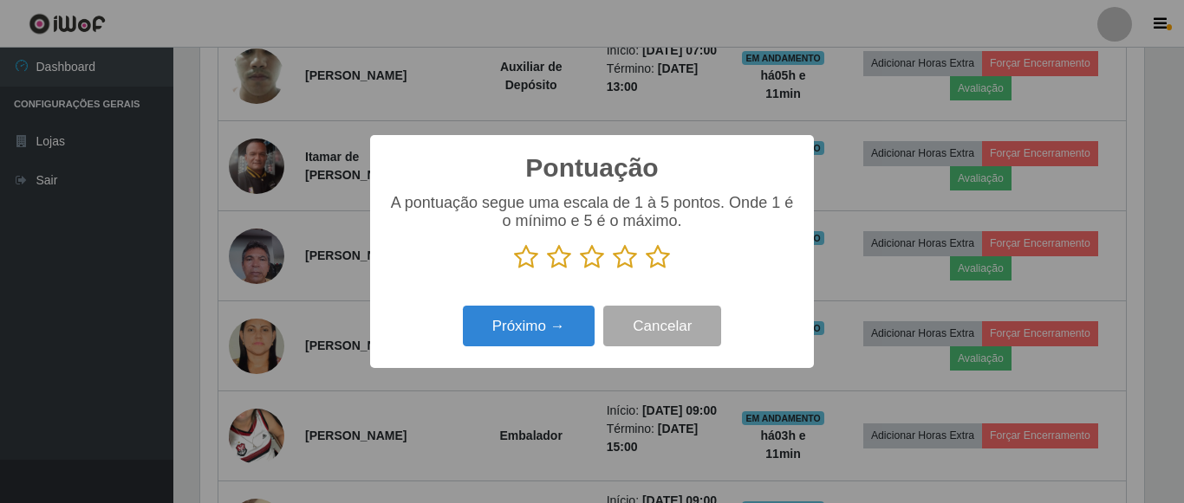
click at [660, 253] on icon at bounding box center [658, 257] width 24 height 26
click at [646, 270] on input "radio" at bounding box center [646, 270] width 0 height 0
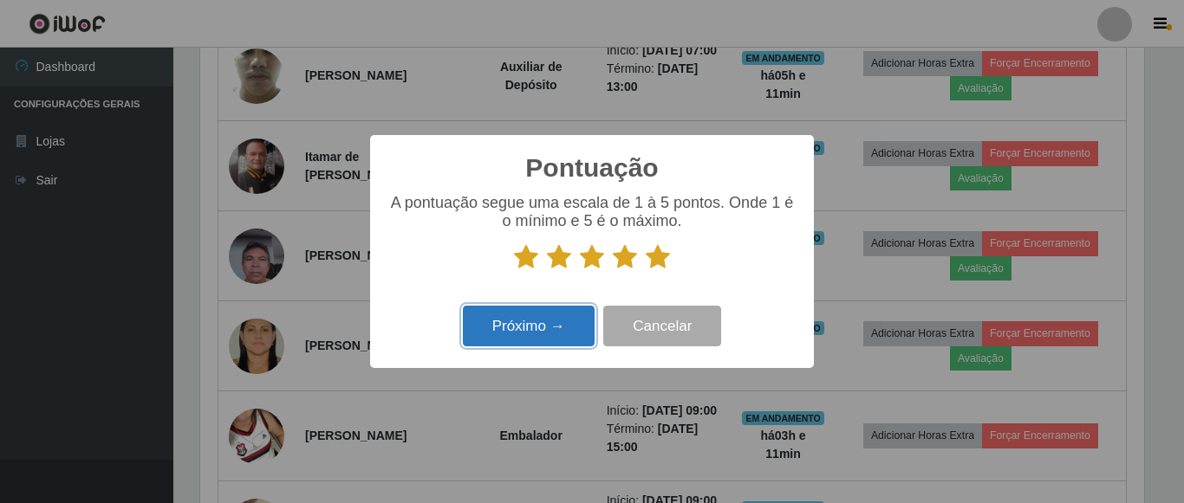
click at [547, 324] on button "Próximo →" at bounding box center [529, 326] width 132 height 41
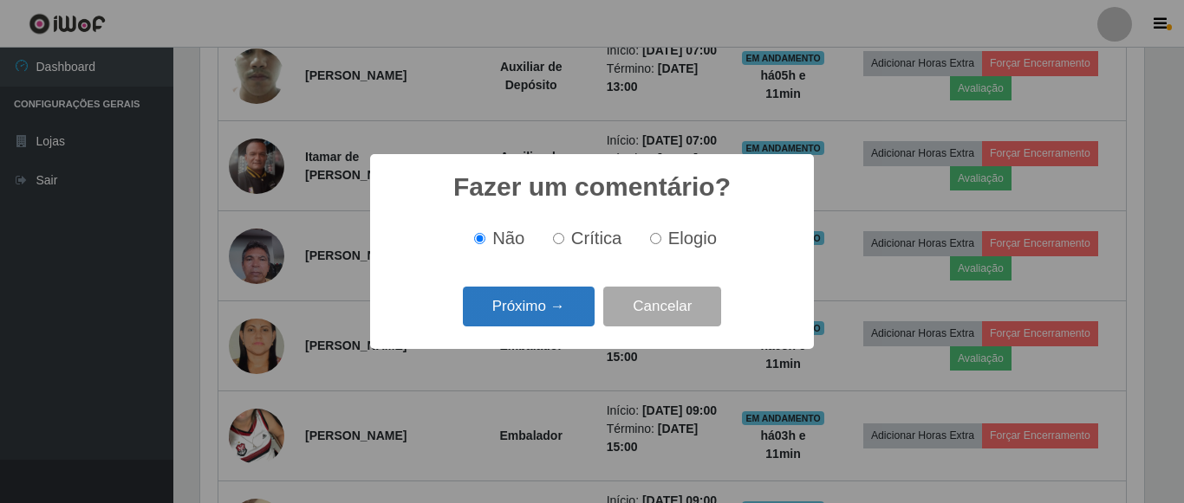
click at [545, 312] on button "Próximo →" at bounding box center [529, 307] width 132 height 41
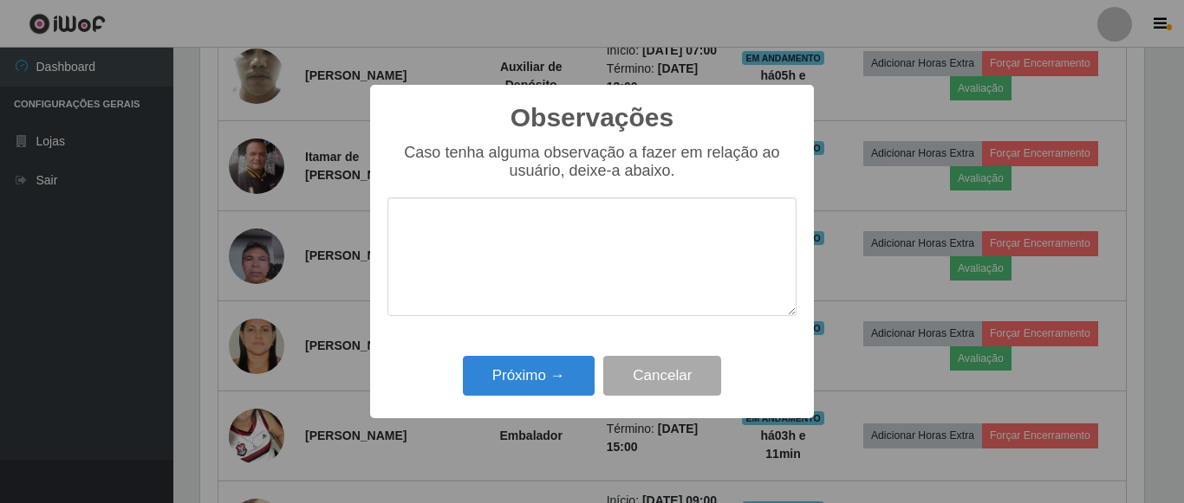
click at [540, 355] on div "Próximo → Cancelar" at bounding box center [591, 375] width 409 height 49
click at [540, 367] on button "Próximo →" at bounding box center [529, 376] width 132 height 41
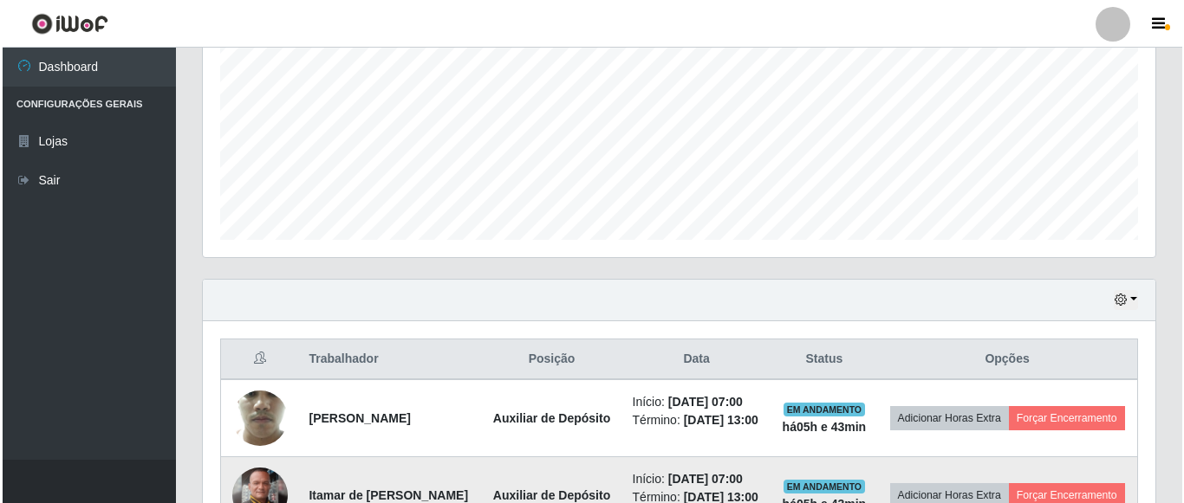
scroll to position [555, 0]
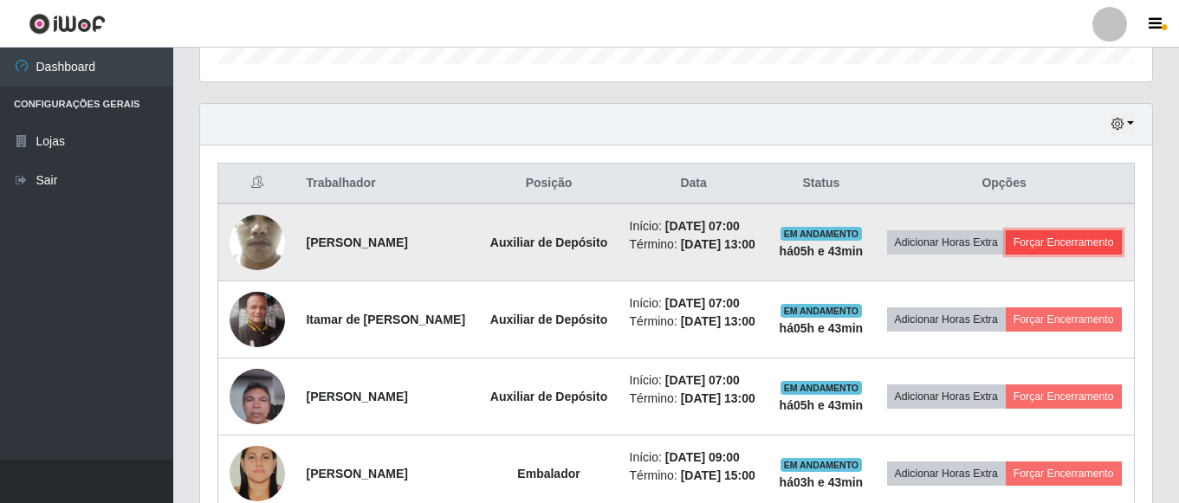
click at [1006, 255] on button "Forçar Encerramento" at bounding box center [1064, 243] width 116 height 24
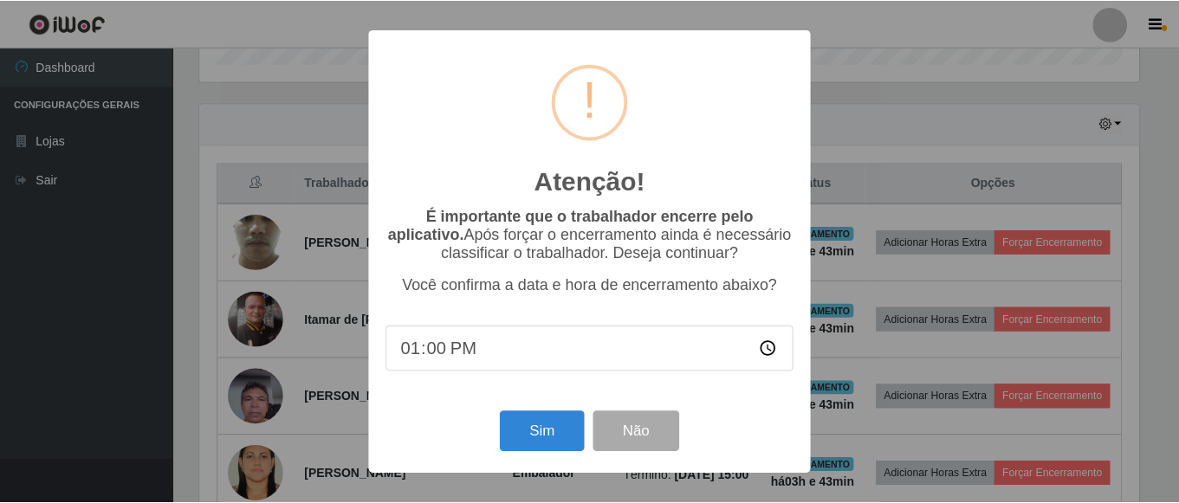
scroll to position [360, 944]
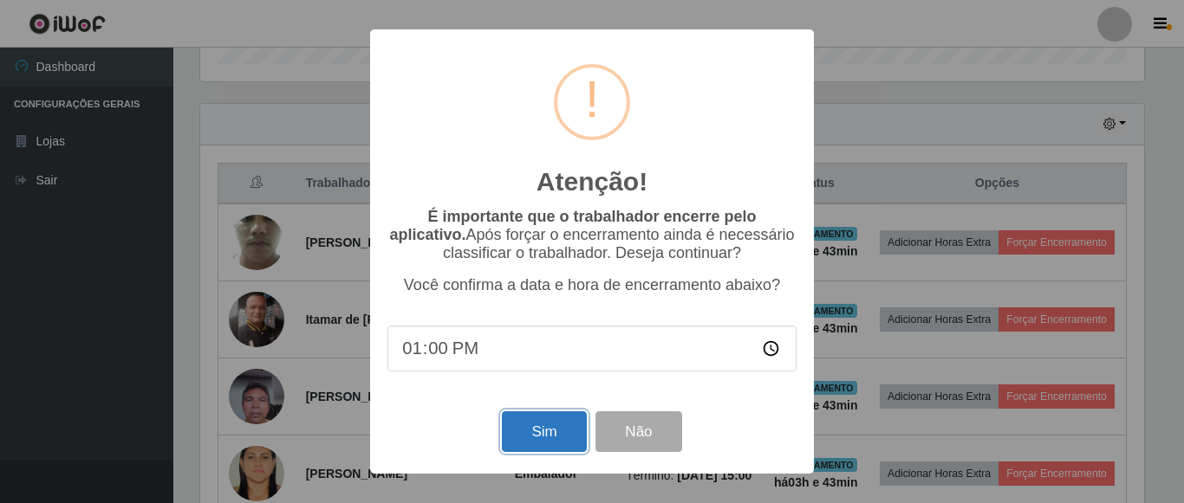
click at [537, 432] on button "Sim" at bounding box center [544, 432] width 84 height 41
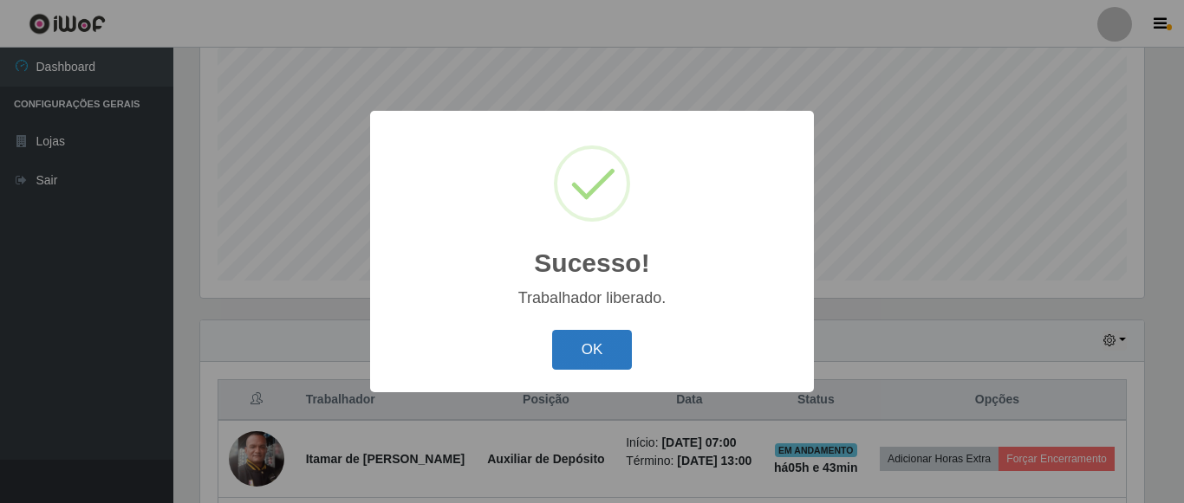
click at [603, 361] on button "OK" at bounding box center [592, 350] width 81 height 41
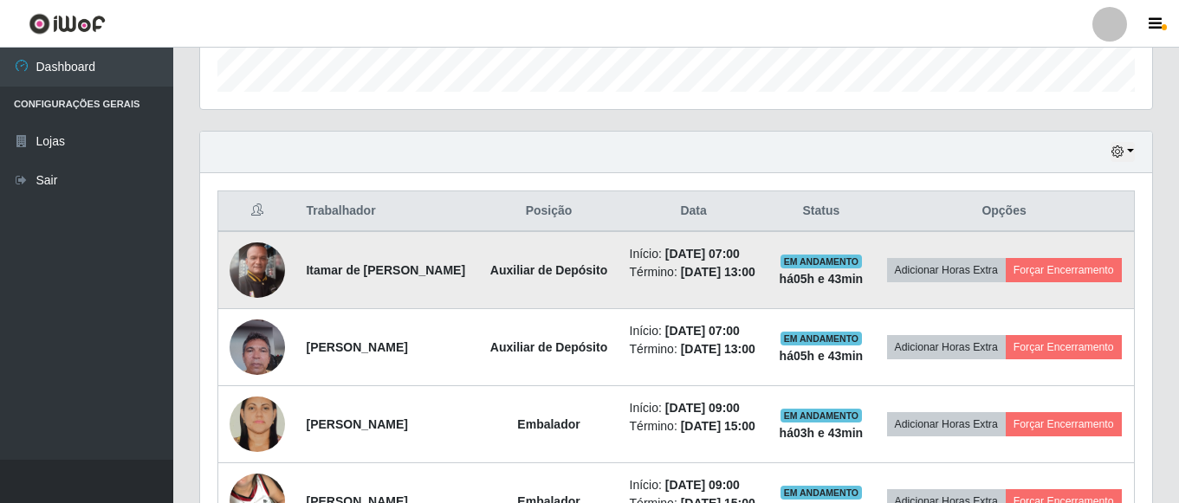
scroll to position [599, 0]
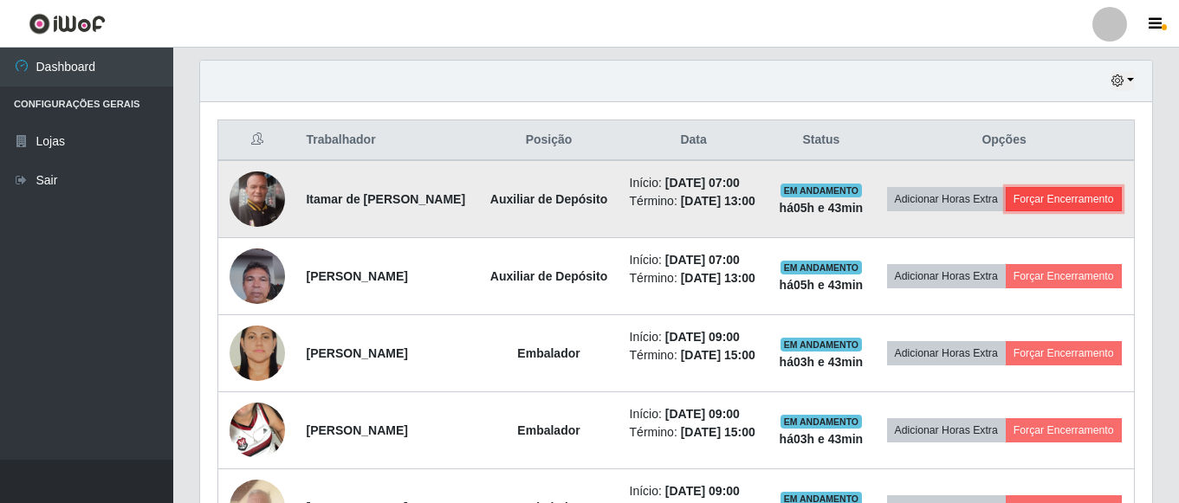
click at [1006, 211] on button "Forçar Encerramento" at bounding box center [1064, 199] width 116 height 24
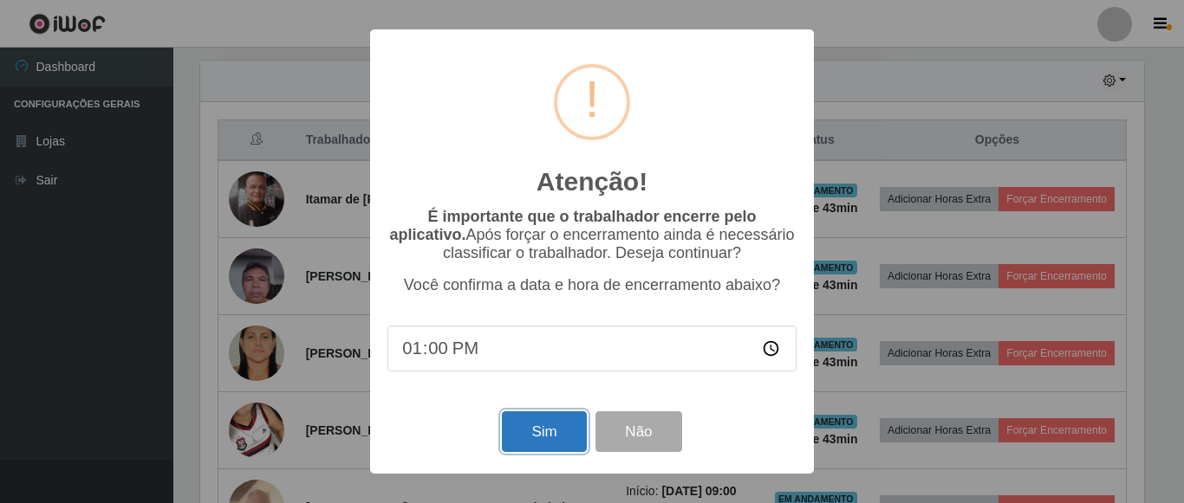
click at [552, 434] on button "Sim" at bounding box center [544, 432] width 84 height 41
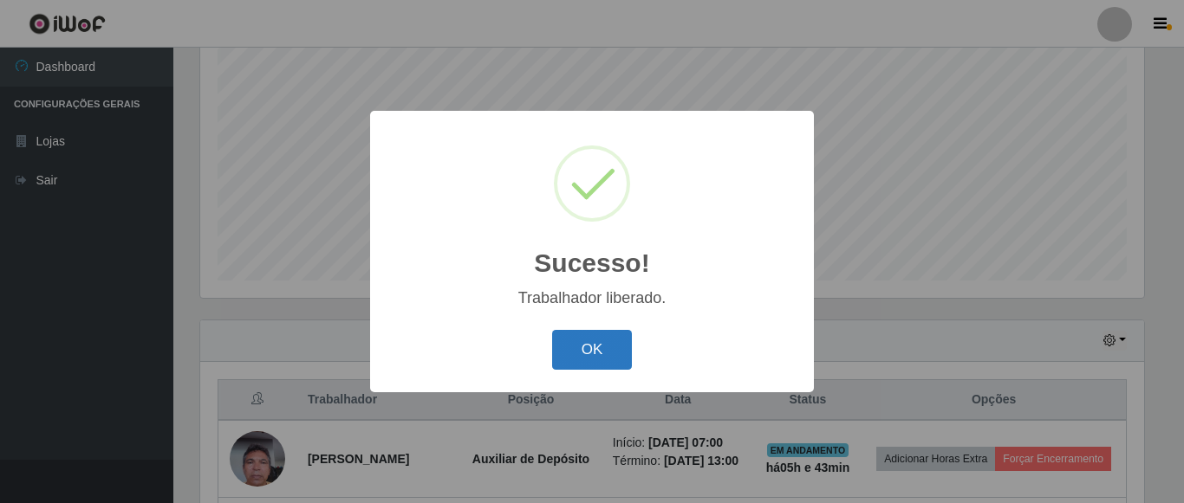
click at [589, 362] on button "OK" at bounding box center [592, 350] width 81 height 41
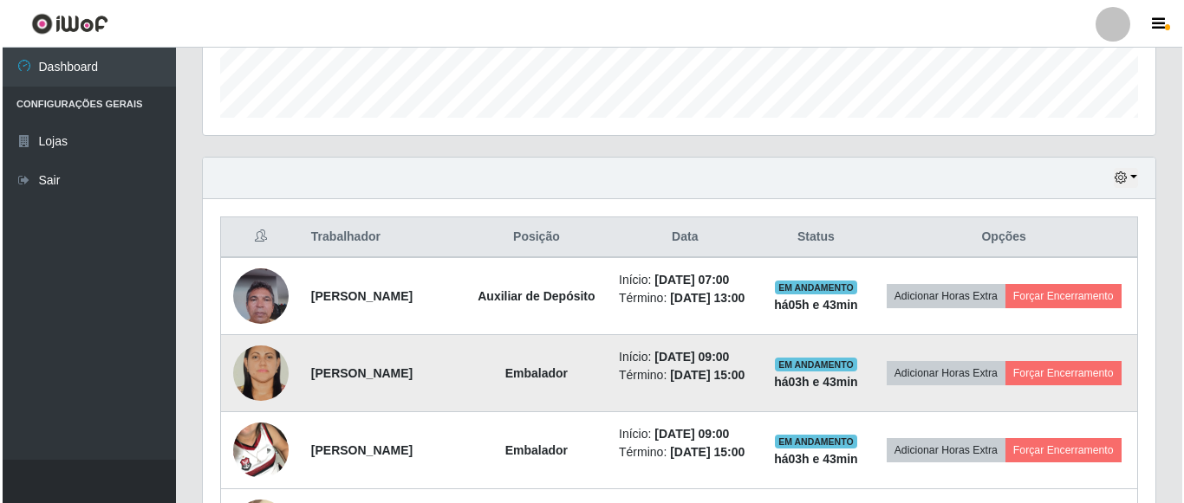
scroll to position [599, 0]
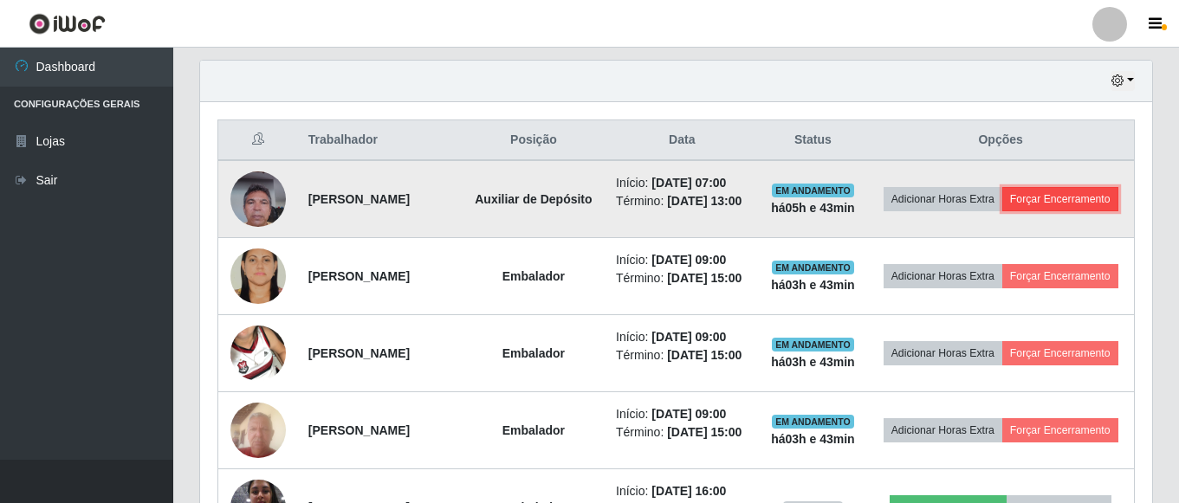
click at [1003, 211] on button "Forçar Encerramento" at bounding box center [1061, 199] width 116 height 24
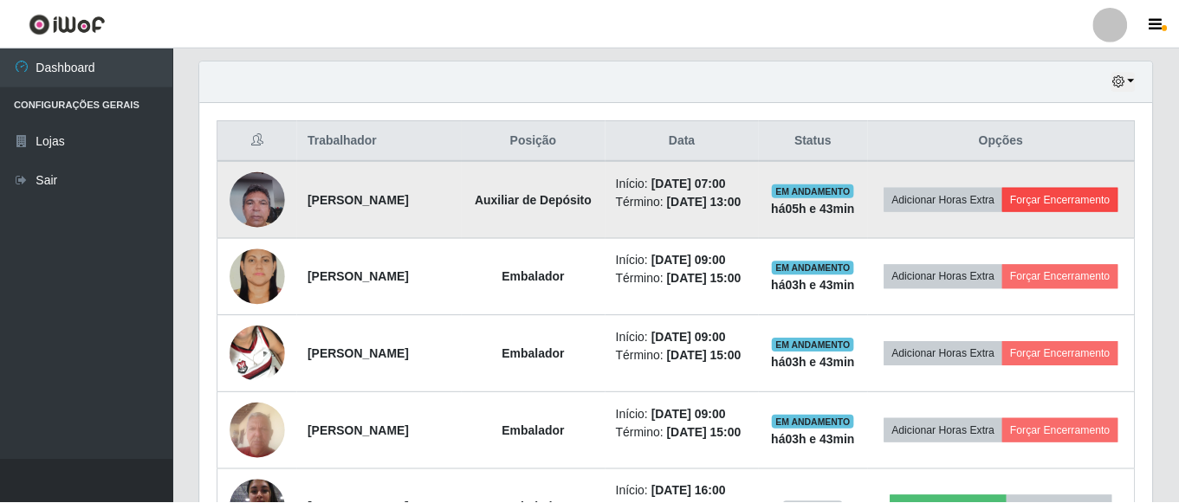
scroll to position [360, 944]
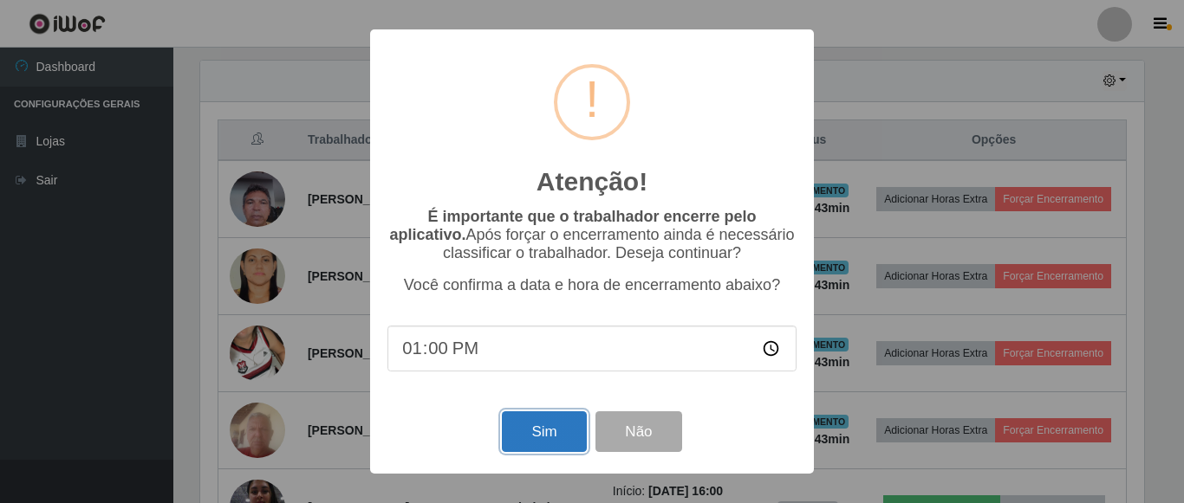
click at [534, 425] on button "Sim" at bounding box center [544, 432] width 84 height 41
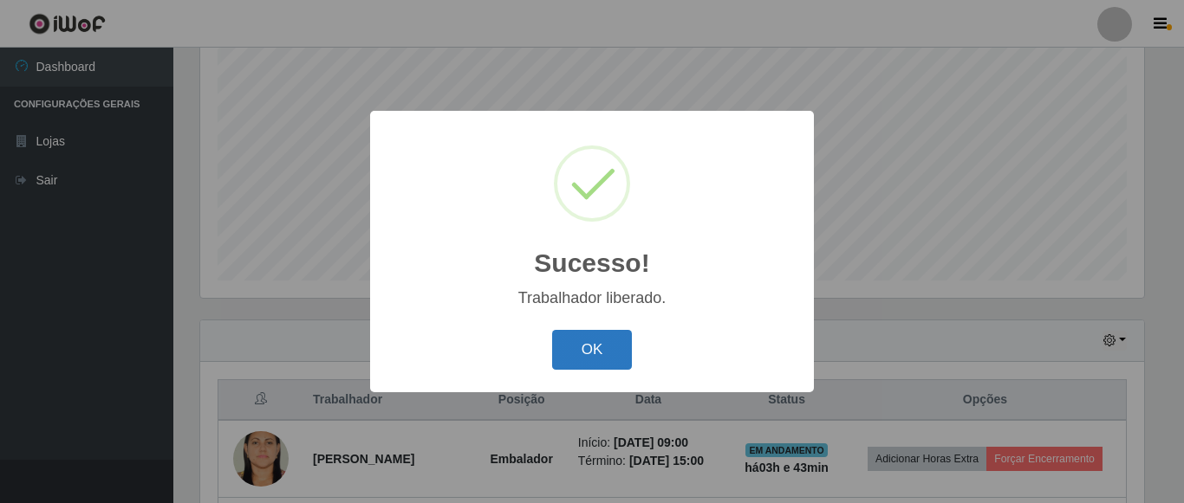
click at [583, 341] on button "OK" at bounding box center [592, 350] width 81 height 41
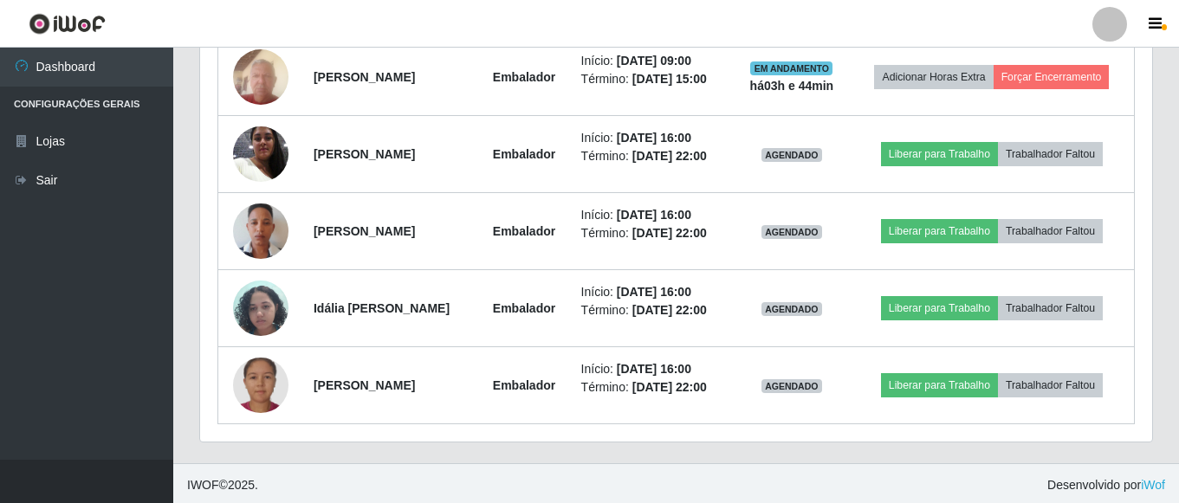
scroll to position [879, 0]
